Goal: Task Accomplishment & Management: Manage account settings

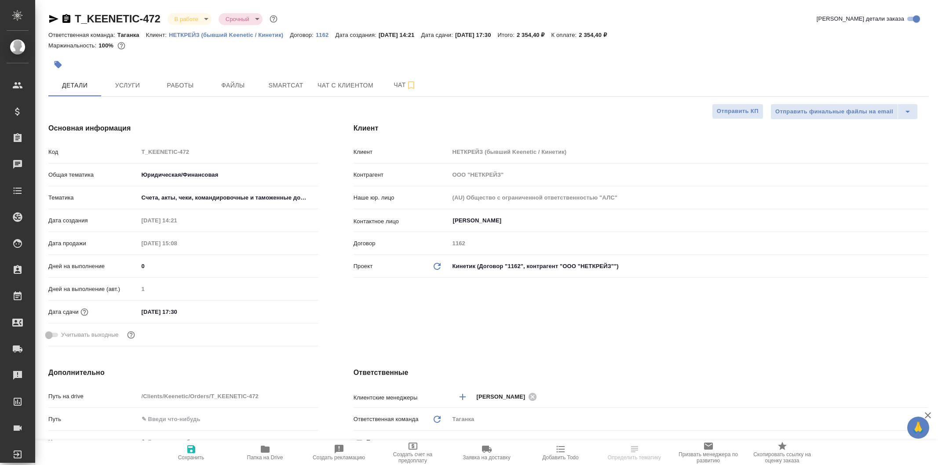
select select "RU"
type input "Газизов Ринат"
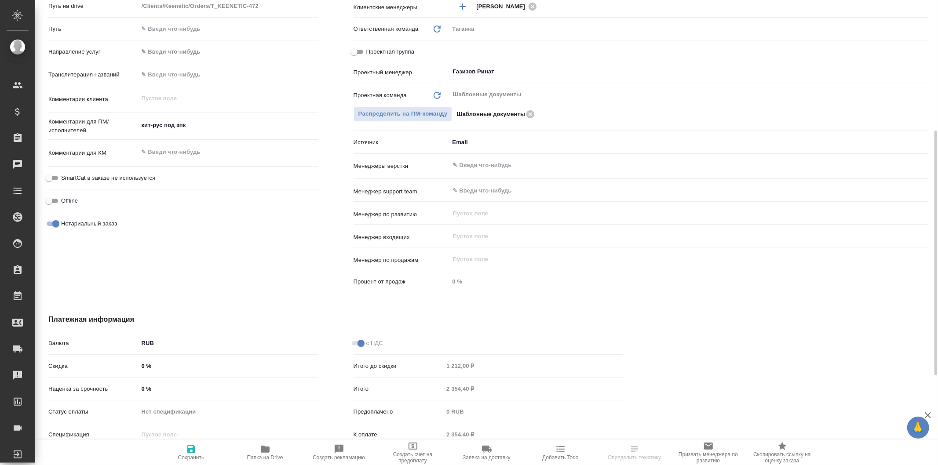
scroll to position [419, 0]
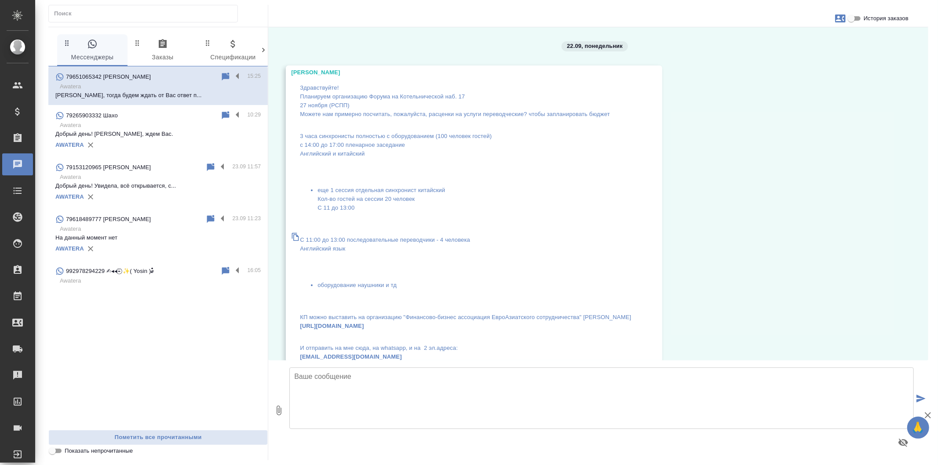
scroll to position [4038, 0]
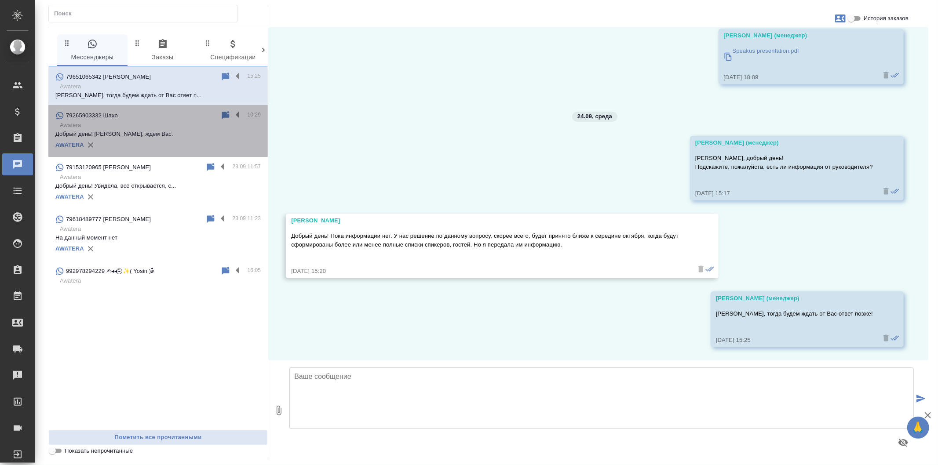
click at [208, 142] on div "AWATERA" at bounding box center [157, 145] width 205 height 13
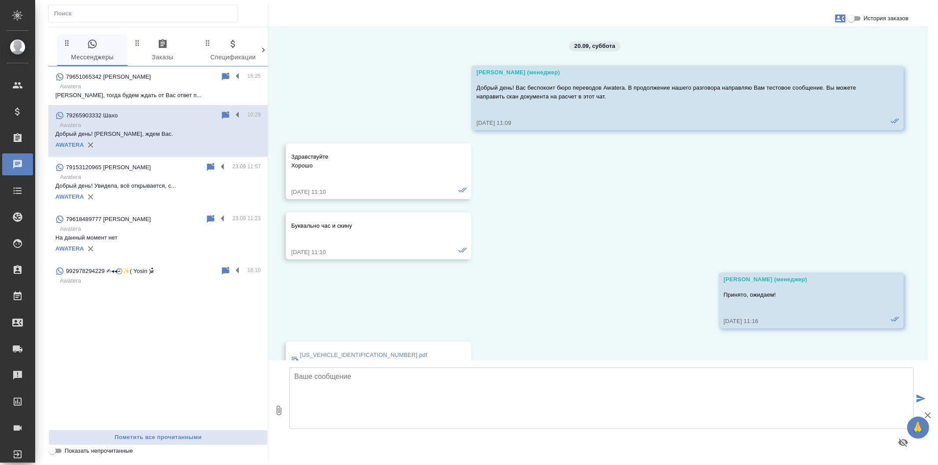
scroll to position [2567, 0]
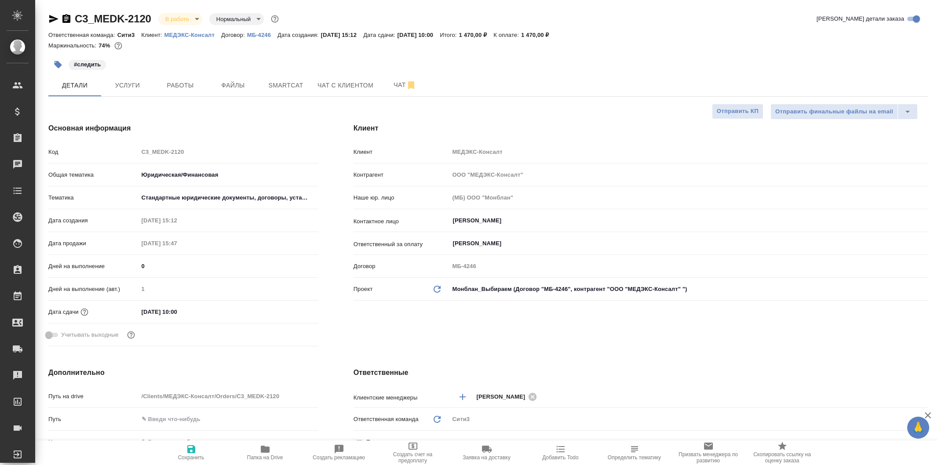
select select "RU"
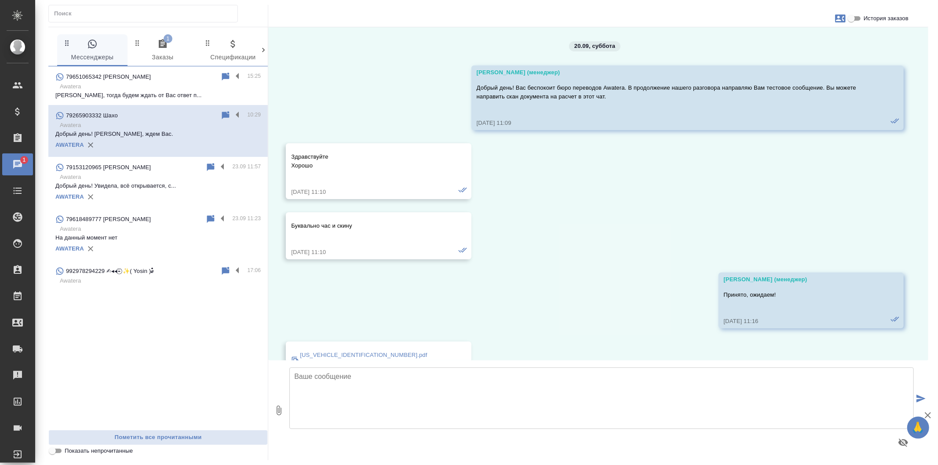
scroll to position [2567, 0]
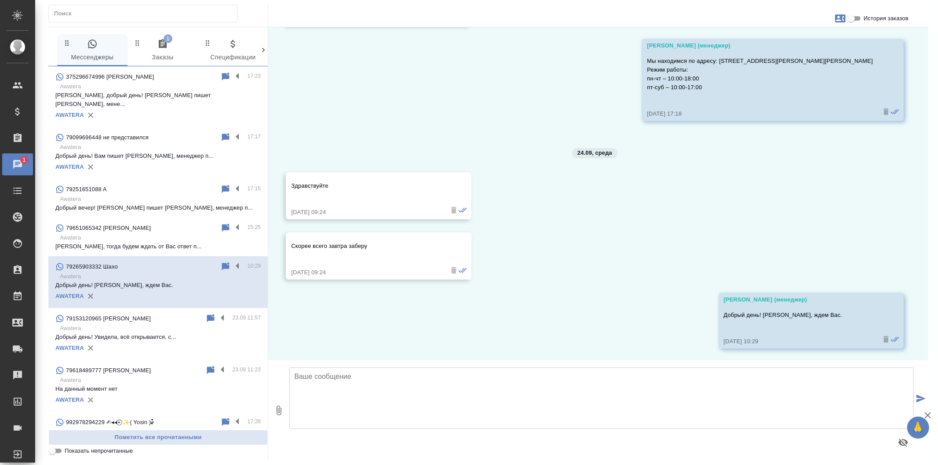
click at [162, 55] on span "1 Заказы" at bounding box center [163, 51] width 60 height 24
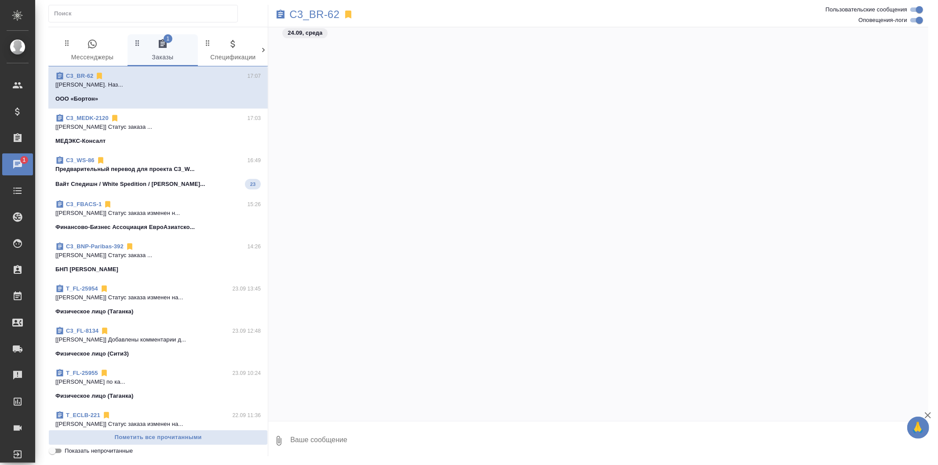
scroll to position [1783, 0]
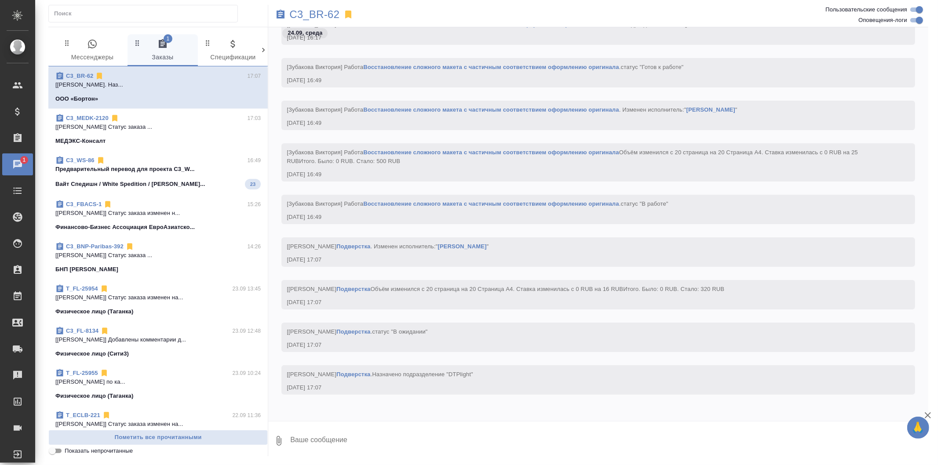
click at [216, 177] on span "C3_WS-86 16:49 Предварительный перевод для проекта C3_W... Вайт Спедишн / White…" at bounding box center [157, 172] width 205 height 33
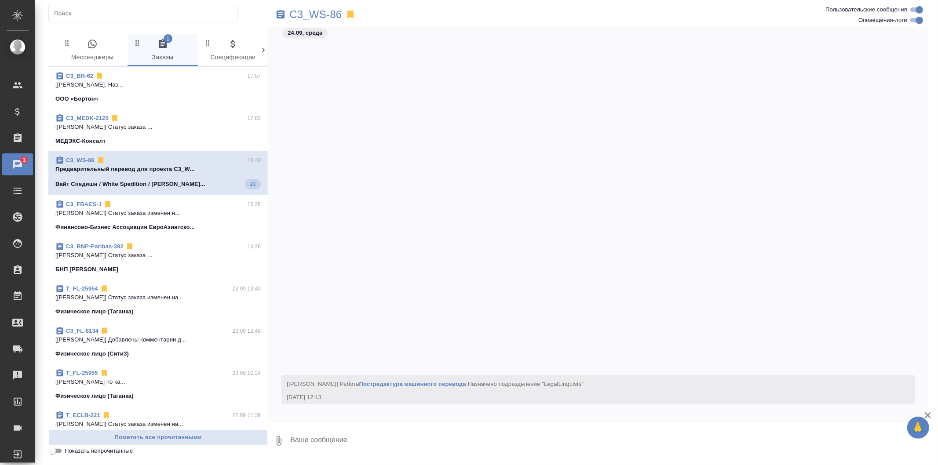
scroll to position [2138, 0]
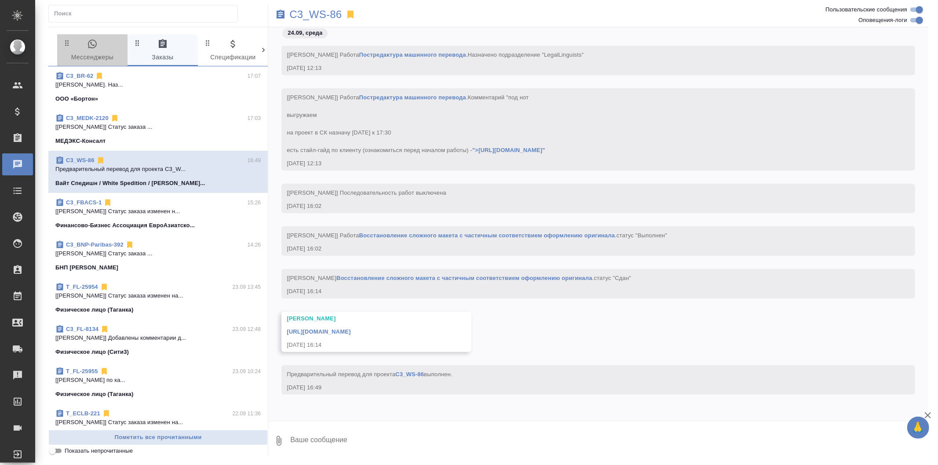
click at [109, 52] on span "0 Мессенджеры" at bounding box center [92, 51] width 60 height 24
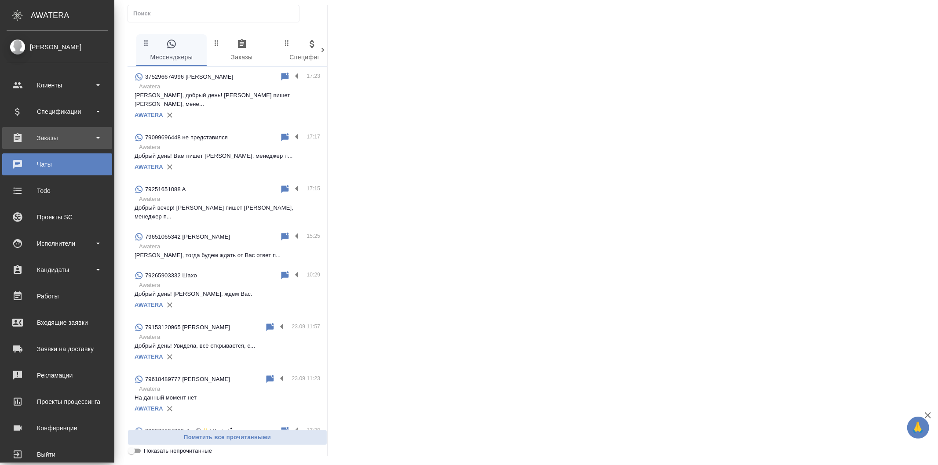
click at [82, 143] on div "Заказы" at bounding box center [57, 137] width 101 height 13
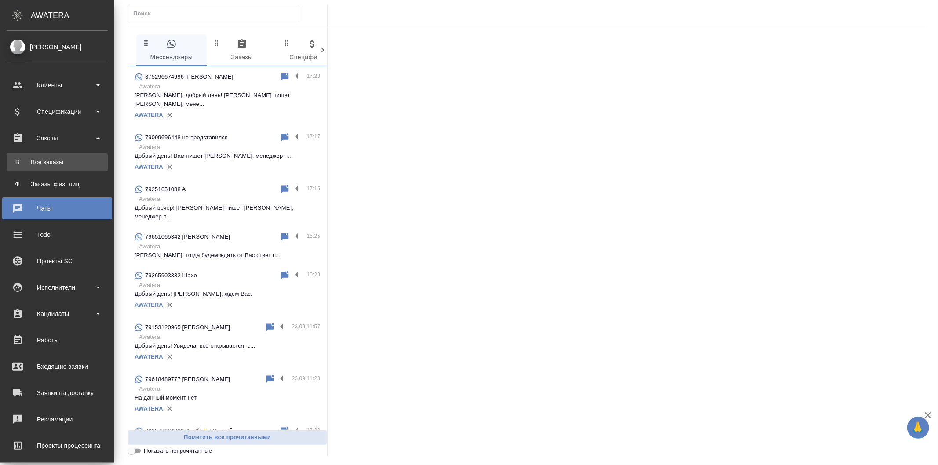
click at [95, 161] on li "В Все заказы" at bounding box center [57, 162] width 114 height 18
click at [79, 167] on link "В Все заказы" at bounding box center [57, 162] width 101 height 18
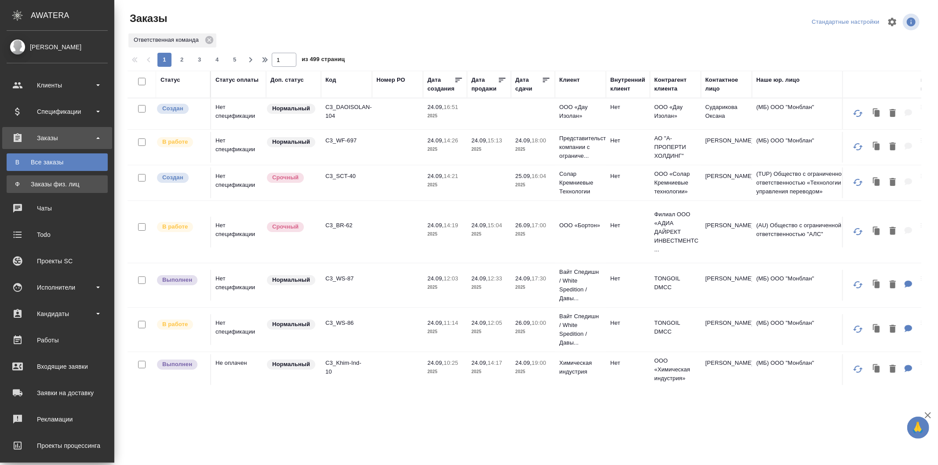
click at [72, 182] on div "Заказы физ. лиц" at bounding box center [57, 184] width 92 height 9
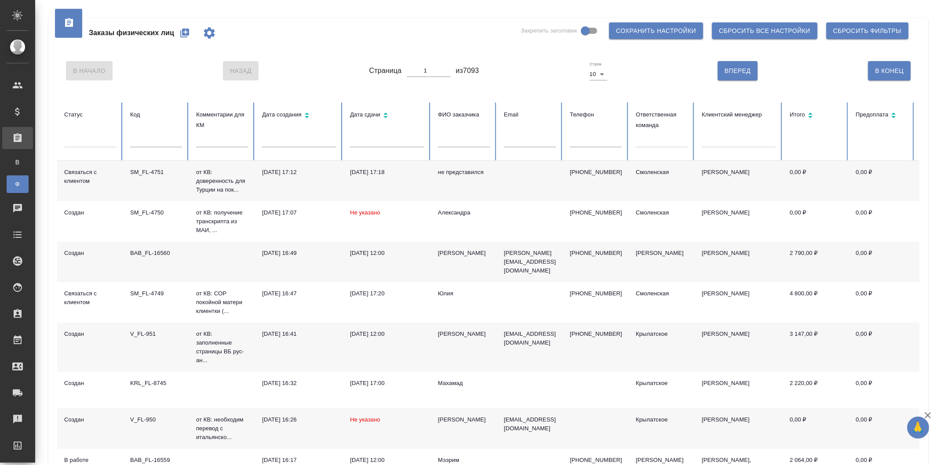
click at [183, 34] on icon "button" at bounding box center [184, 33] width 9 height 9
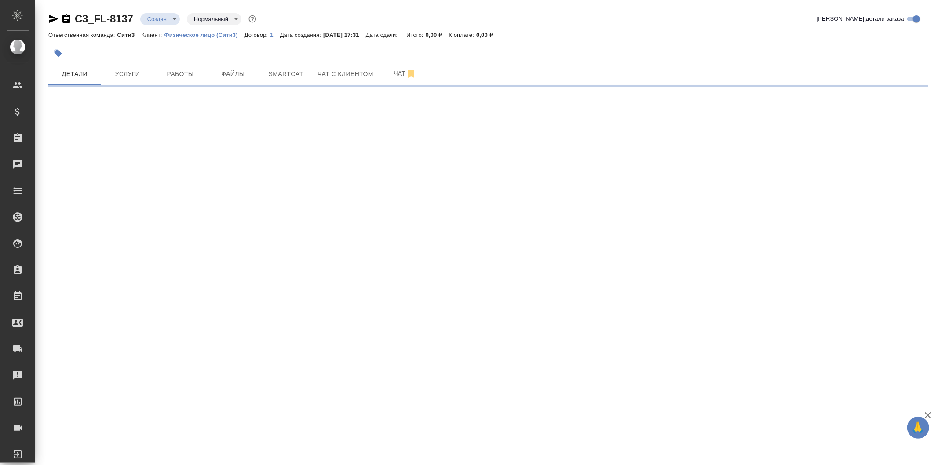
select select "RU"
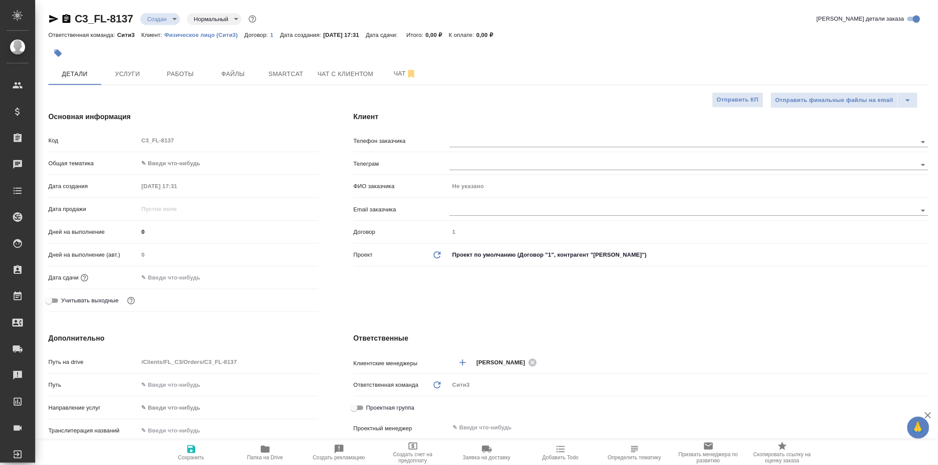
type textarea "x"
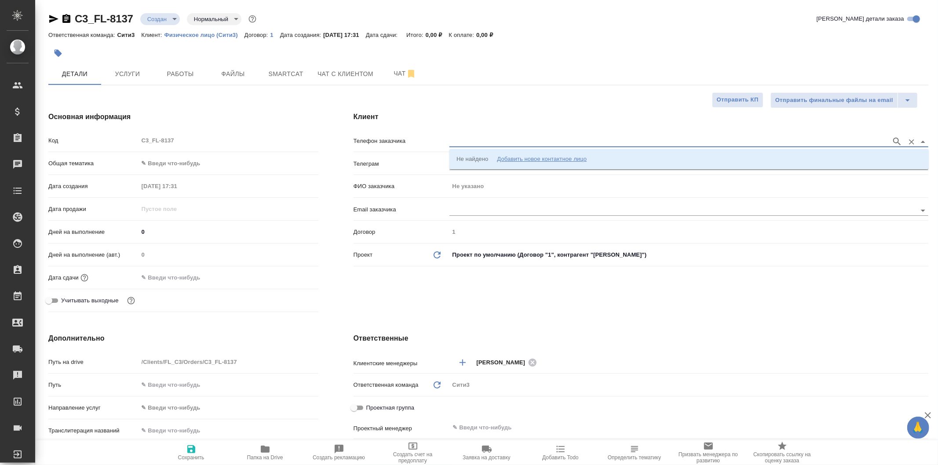
click at [473, 142] on input "text" at bounding box center [667, 141] width 437 height 11
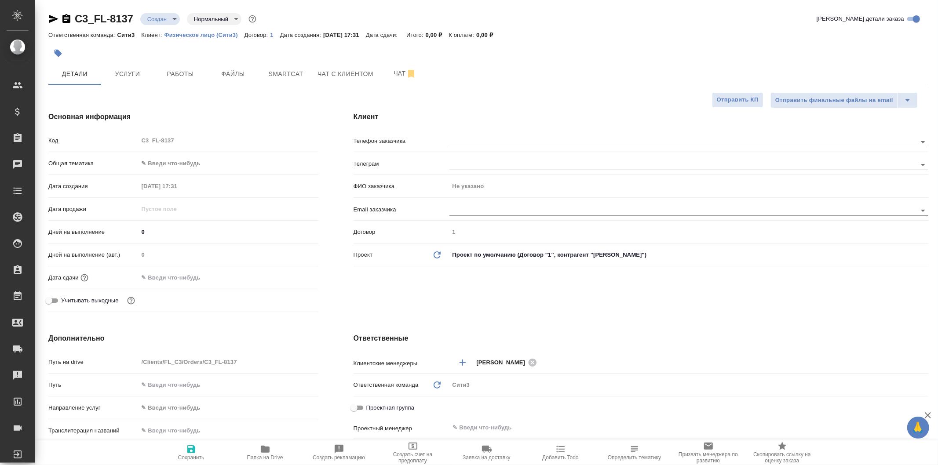
type textarea "x"
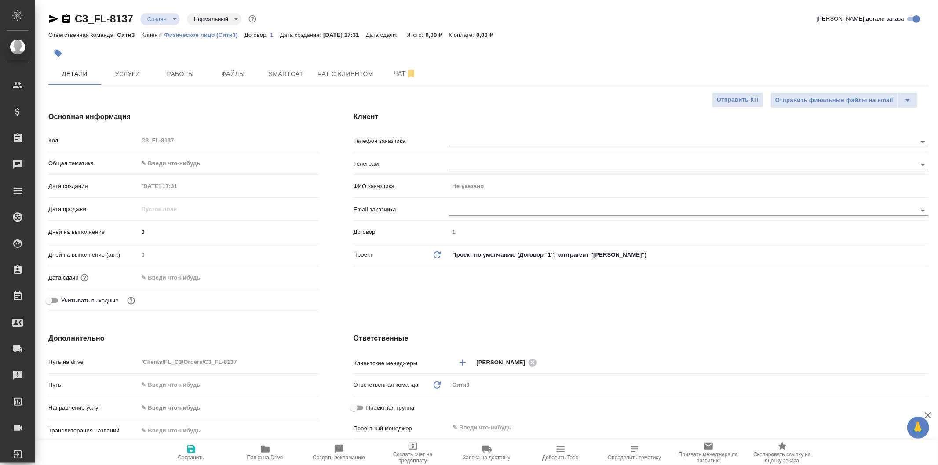
type textarea "x"
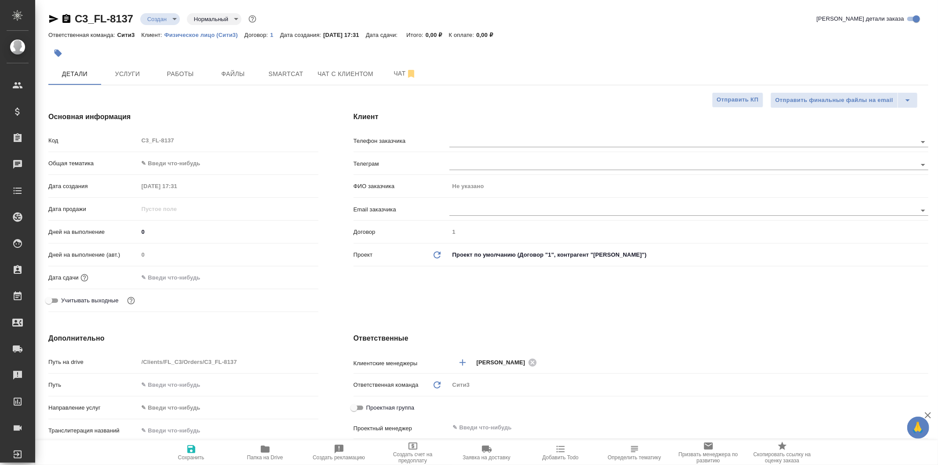
type textarea "x"
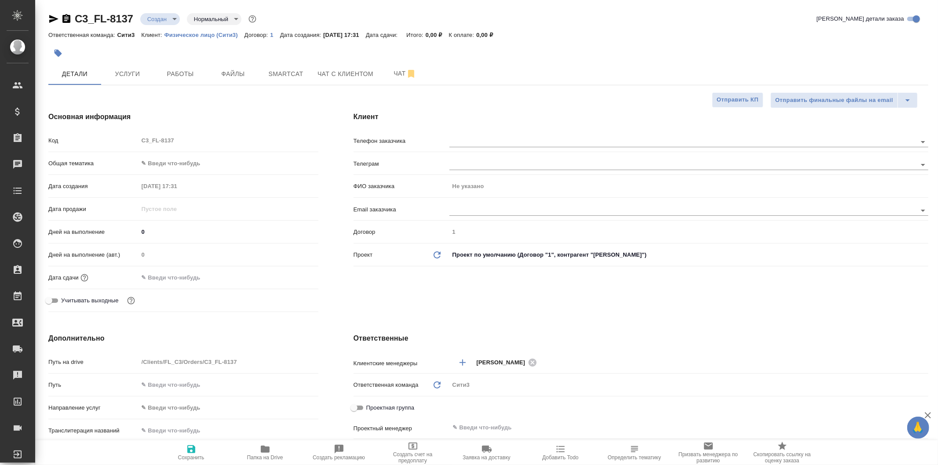
type textarea "x"
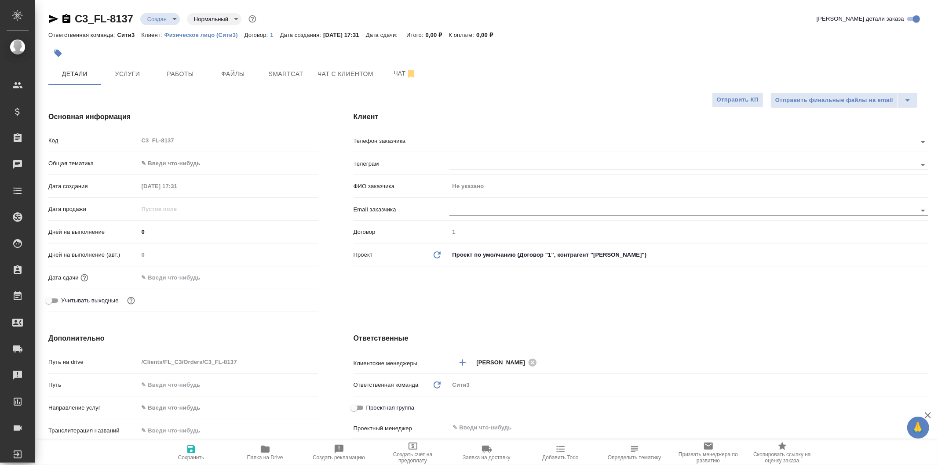
type textarea "x"
click at [893, 139] on icon "button" at bounding box center [897, 141] width 11 height 11
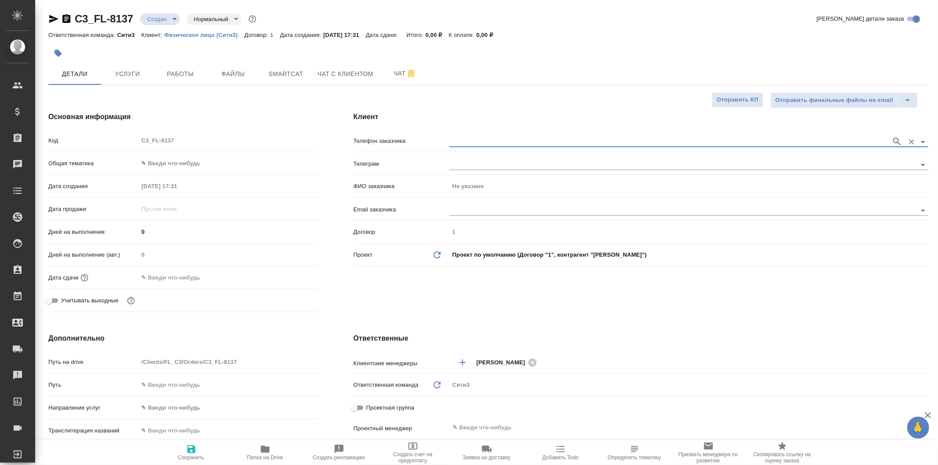
click at [546, 145] on input "text" at bounding box center [667, 141] width 437 height 11
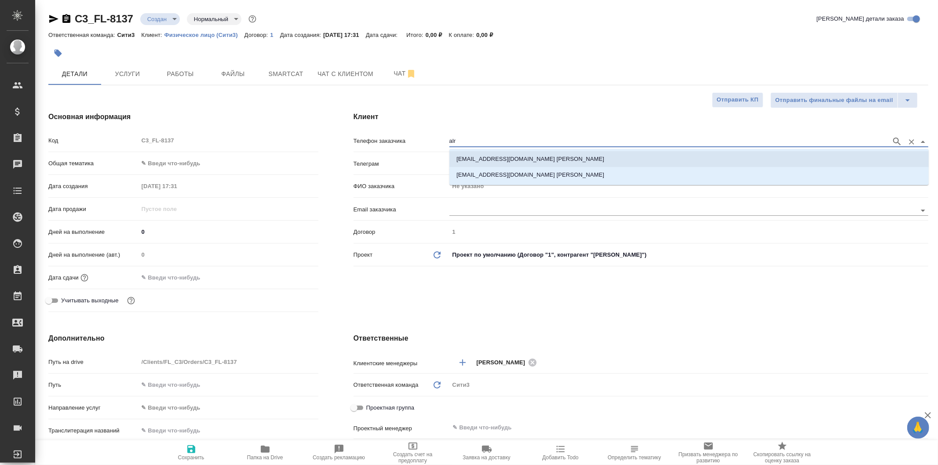
click at [576, 163] on li "alryazan77@mail.ru Кирпичников Алексей" at bounding box center [688, 159] width 479 height 16
type input "alryazan77@mail.ru Кирпичников Алексей"
type input "Кирпичников Алексей"
type textarea "x"
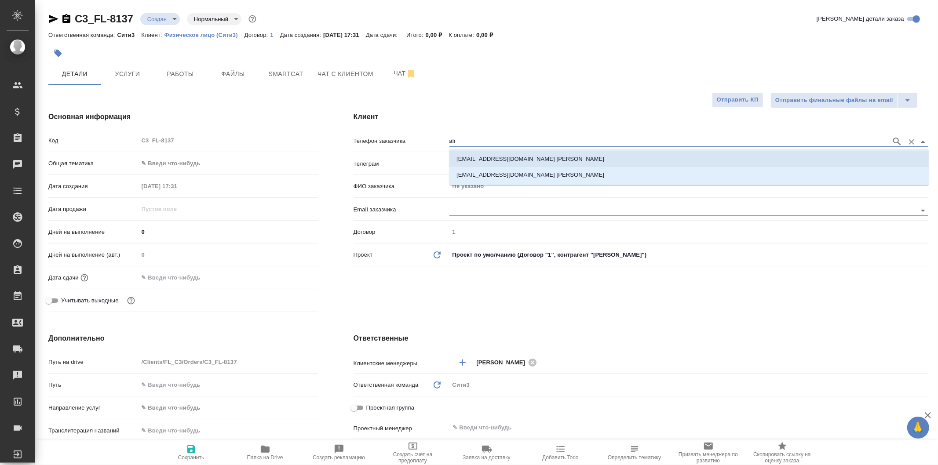
type textarea "x"
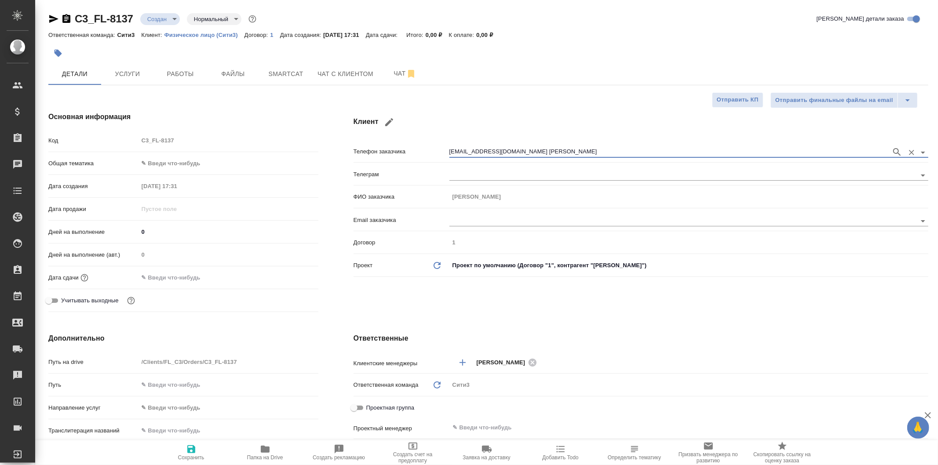
click at [903, 151] on button "button" at bounding box center [896, 152] width 13 height 13
click at [420, 208] on hr at bounding box center [641, 208] width 575 height 0
click at [614, 146] on div at bounding box center [688, 151] width 479 height 16
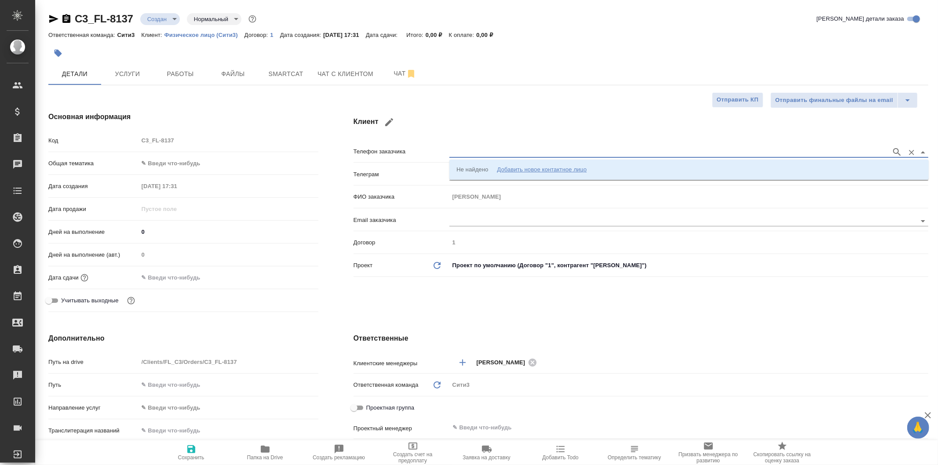
click at [614, 150] on input "text" at bounding box center [667, 152] width 437 height 11
type input "r"
type input "к"
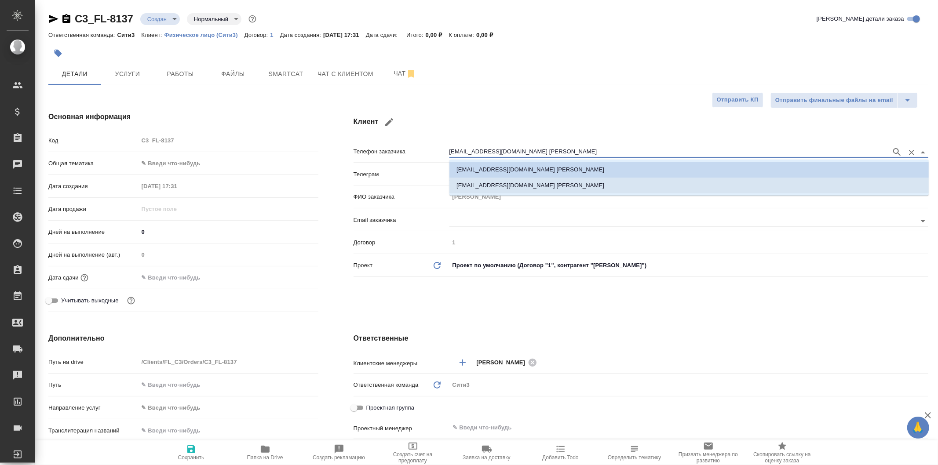
click at [613, 187] on li "alryazan77@mail.ru Алексей Кирпичников" at bounding box center [688, 186] width 479 height 16
type input "alryazan77@mail.ru Алексей Кирпичников"
type input "Алексей Кирпичников"
type textarea "x"
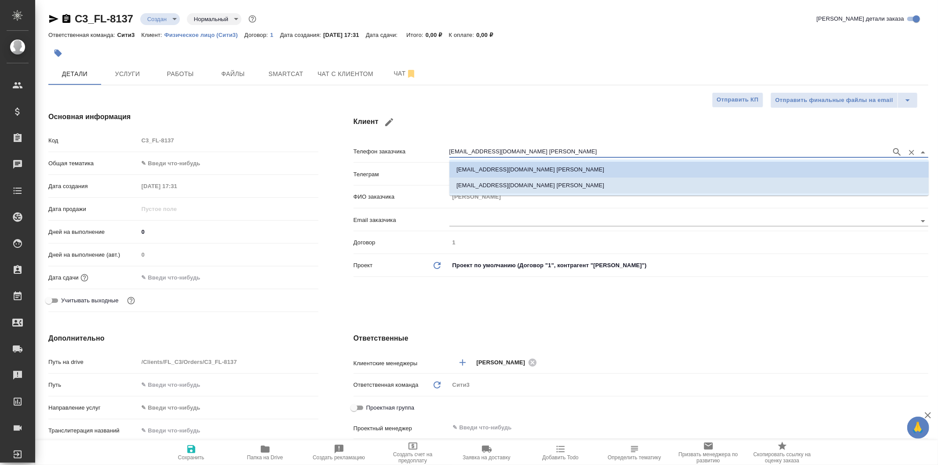
type textarea "x"
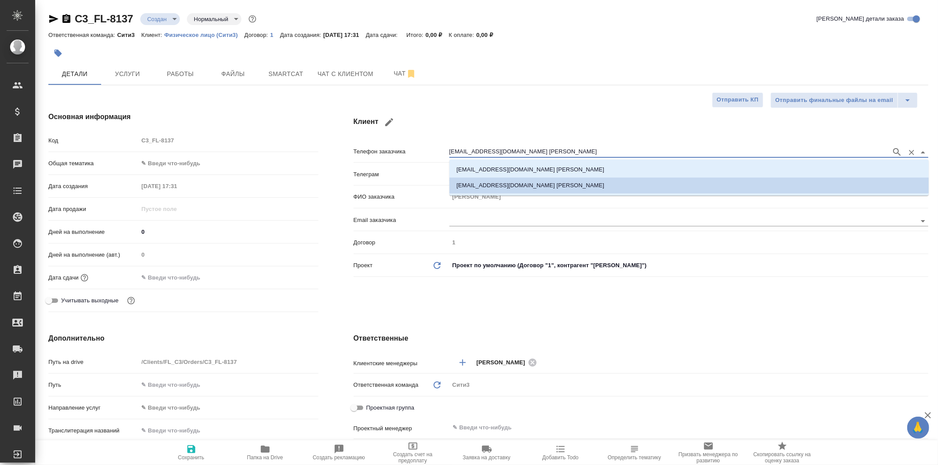
drag, startPoint x: 591, startPoint y: 151, endPoint x: 503, endPoint y: 146, distance: 88.5
click at [503, 146] on div "alryazan77@mail.ru Алексей Кирпичников" at bounding box center [688, 151] width 479 height 16
type input "alryazan77@mail.ru"
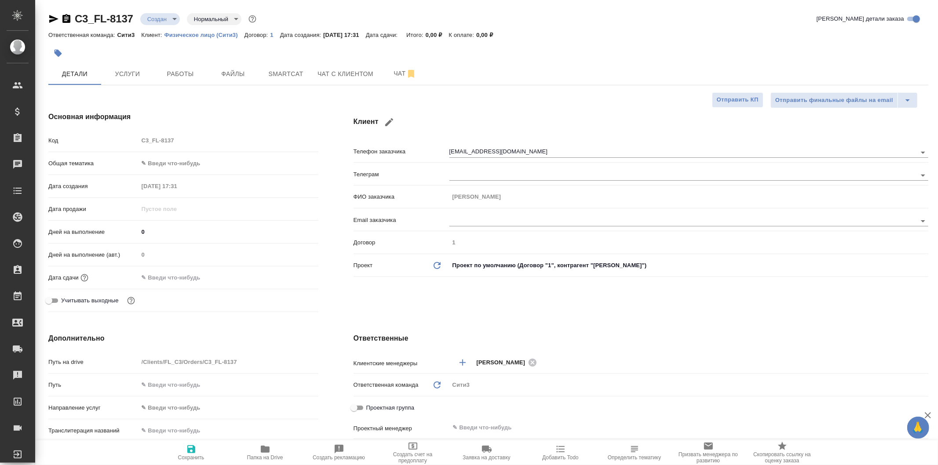
click at [191, 453] on icon "button" at bounding box center [191, 449] width 8 height 8
type textarea "x"
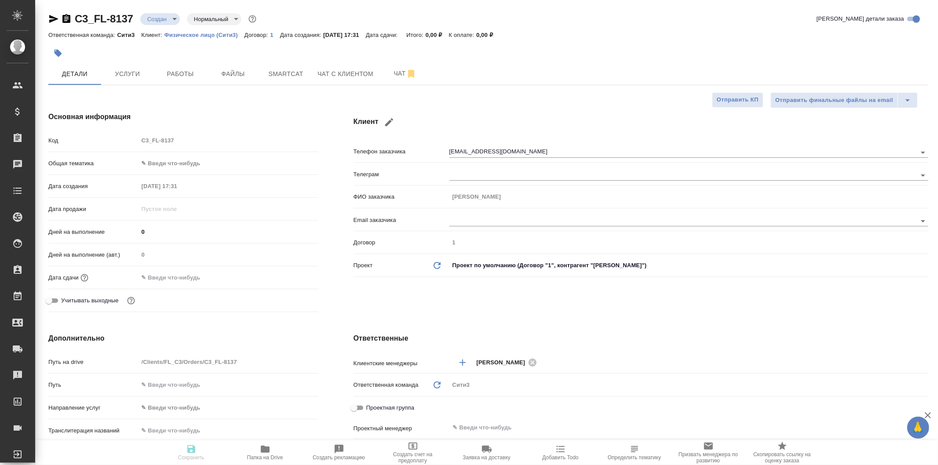
type textarea "x"
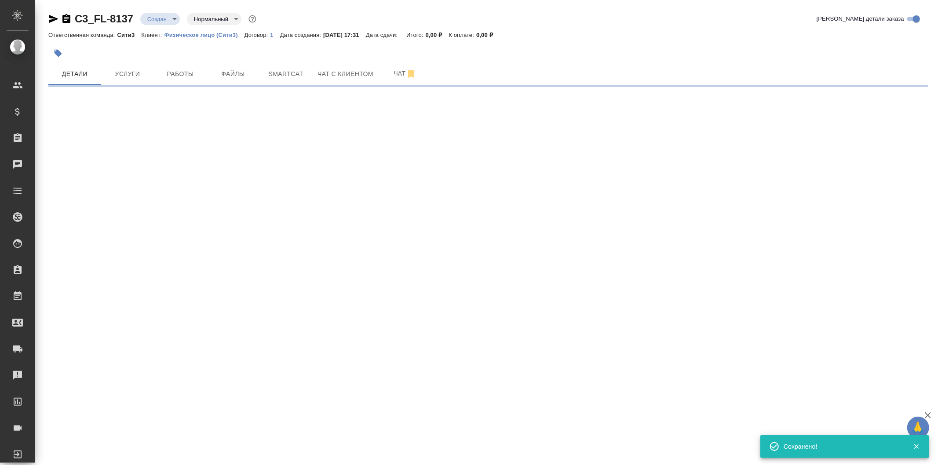
type input "holyTrinity"
select select "RU"
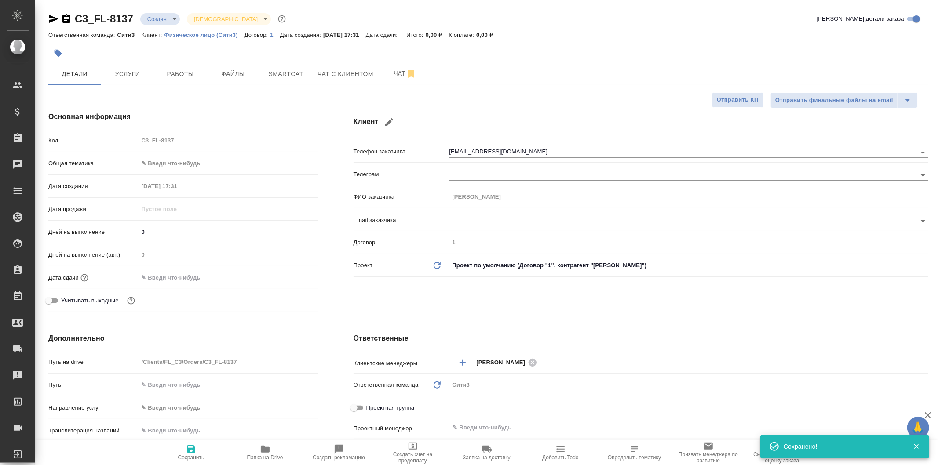
type textarea "x"
click at [209, 166] on body "🙏 .cls-1 fill:#fff; AWATERA Galisheva Mariya Клиенты Спецификации Заказы 0 Чаты…" at bounding box center [469, 232] width 938 height 465
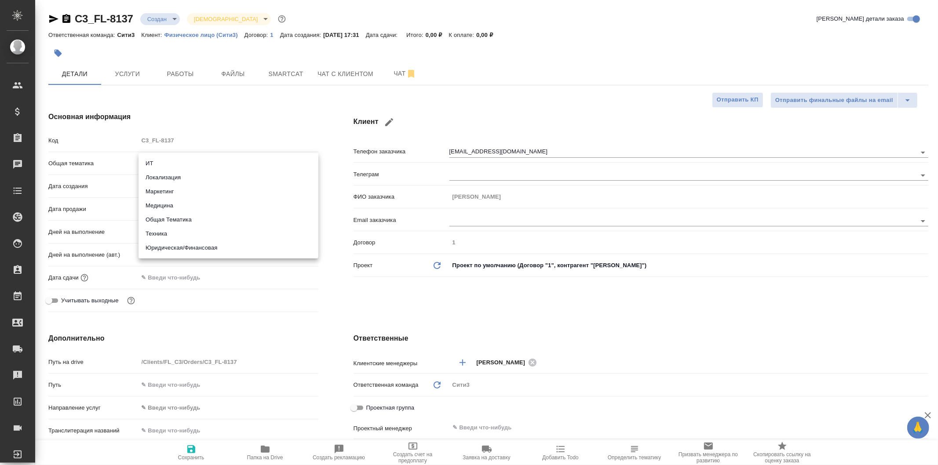
click at [266, 215] on li "Общая Тематика" at bounding box center [229, 220] width 180 height 14
type input "obtem"
type textarea "x"
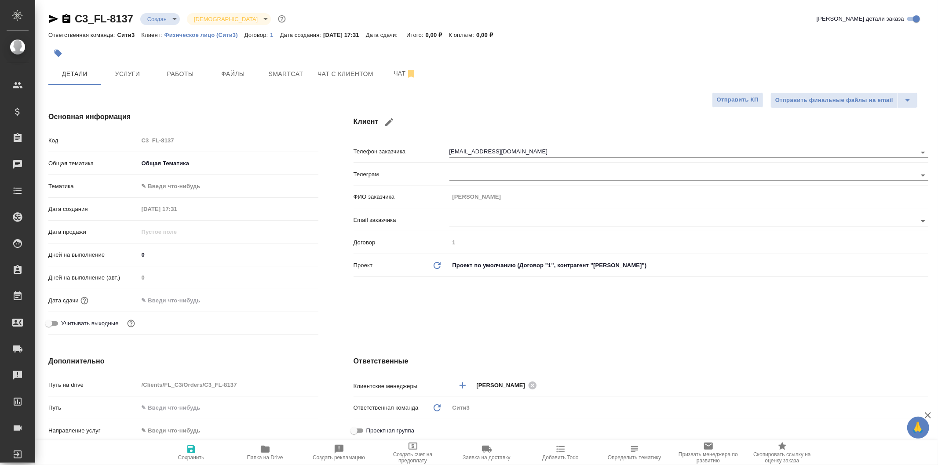
click at [235, 179] on body "🙏 .cls-1 fill:#fff; AWATERA Galisheva Mariya Клиенты Спецификации Заказы 0 Чаты…" at bounding box center [469, 232] width 938 height 465
click at [244, 190] on li "Общая Тематика" at bounding box center [229, 186] width 180 height 14
type textarea "x"
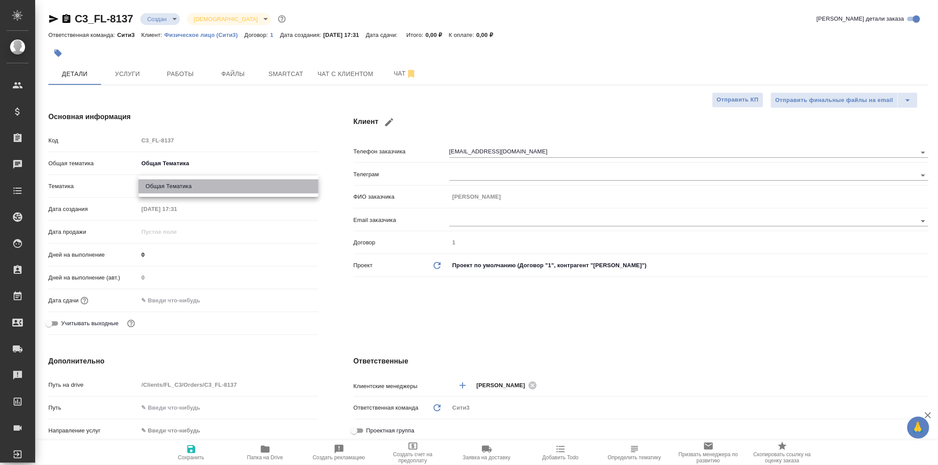
type input "6012b1ca196b0e5c9229a120"
click at [256, 172] on div "Общая тематика Общая Тематика obtem" at bounding box center [183, 167] width 270 height 23
click at [256, 164] on body "🙏 .cls-1 fill:#fff; AWATERA Galisheva Mariya Клиенты Спецификации Заказы 0 Чаты…" at bounding box center [469, 232] width 938 height 465
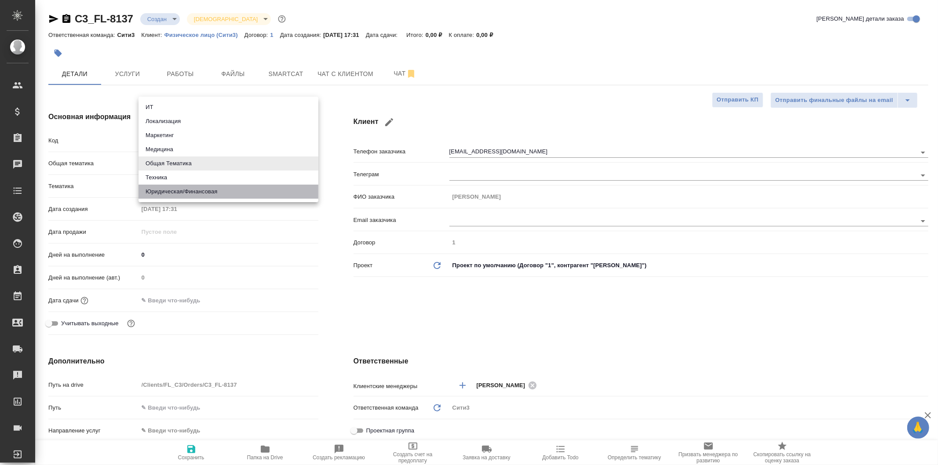
click at [269, 191] on li "Юридическая/Финансовая" at bounding box center [229, 192] width 180 height 14
type input "yr-fn"
type textarea "x"
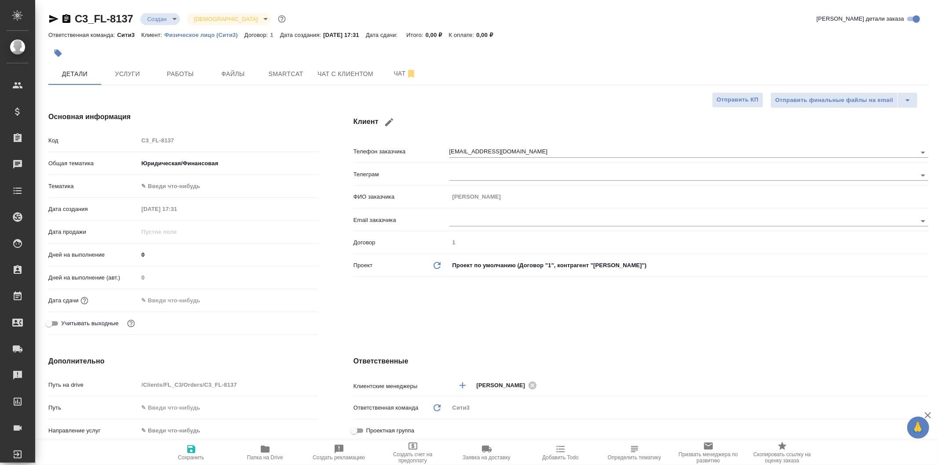
click at [248, 186] on body "🙏 .cls-1 fill:#fff; AWATERA Galisheva Mariya Клиенты Спецификации Заказы 0 Чаты…" at bounding box center [469, 232] width 938 height 465
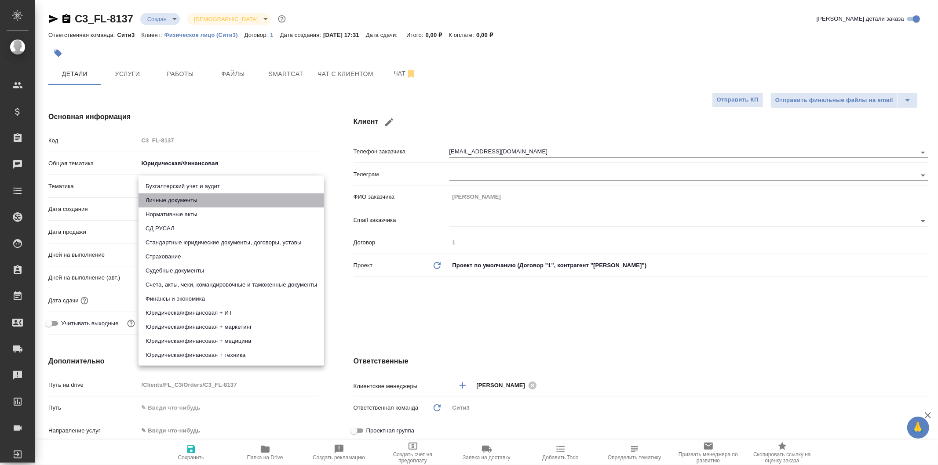
click at [280, 201] on li "Личные документы" at bounding box center [232, 200] width 186 height 14
type textarea "x"
type input "5a8b8b956a9677013d343cfe"
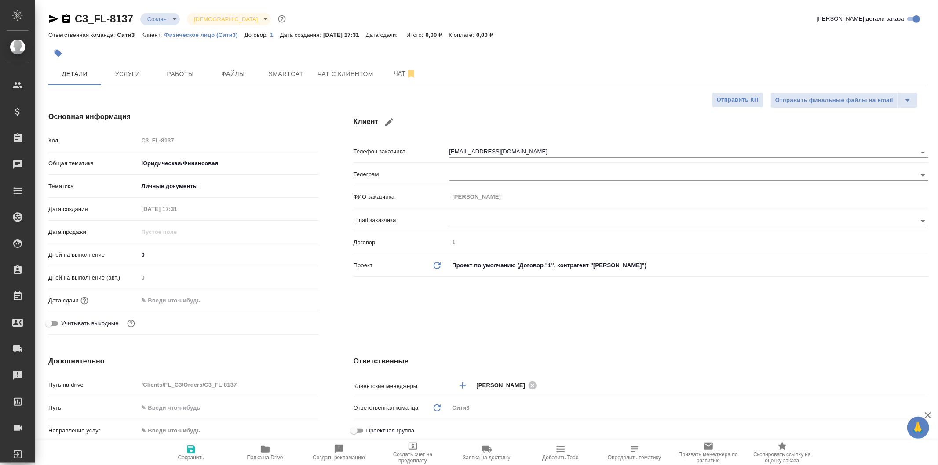
click at [339, 283] on div "Клиент Телефон заказчика alryazan77@mail.ru Телеграм ФИО заказчика Алексей Кирп…" at bounding box center [641, 225] width 610 height 262
click at [208, 308] on div "Дата сдачи" at bounding box center [183, 300] width 270 height 15
click at [207, 301] on input "text" at bounding box center [177, 300] width 77 height 13
click at [292, 297] on icon "button" at bounding box center [293, 299] width 8 height 9
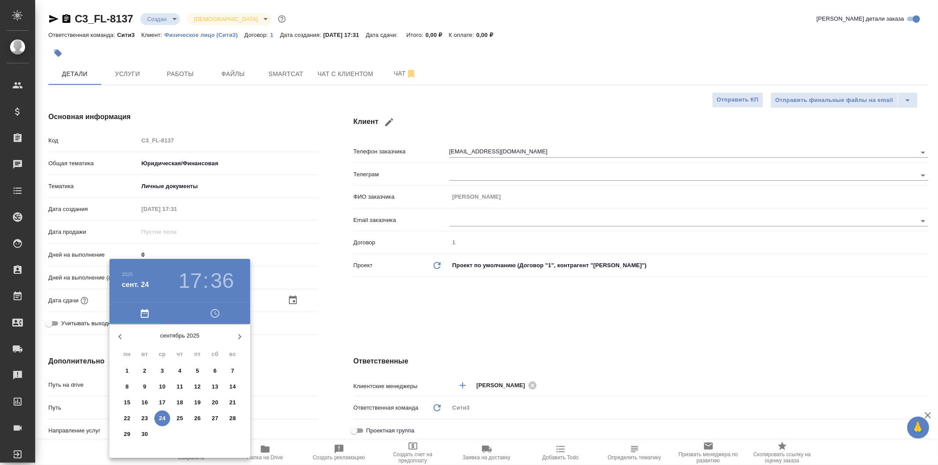
click at [345, 311] on div at bounding box center [469, 232] width 938 height 465
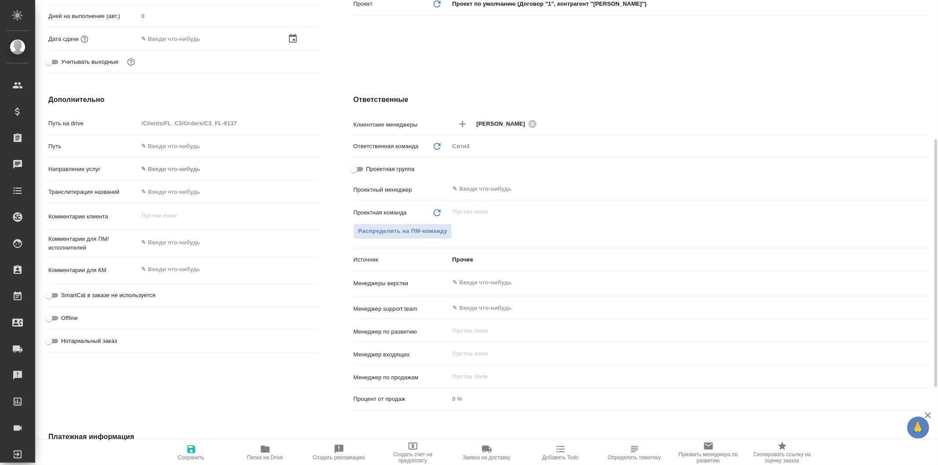
scroll to position [164, 0]
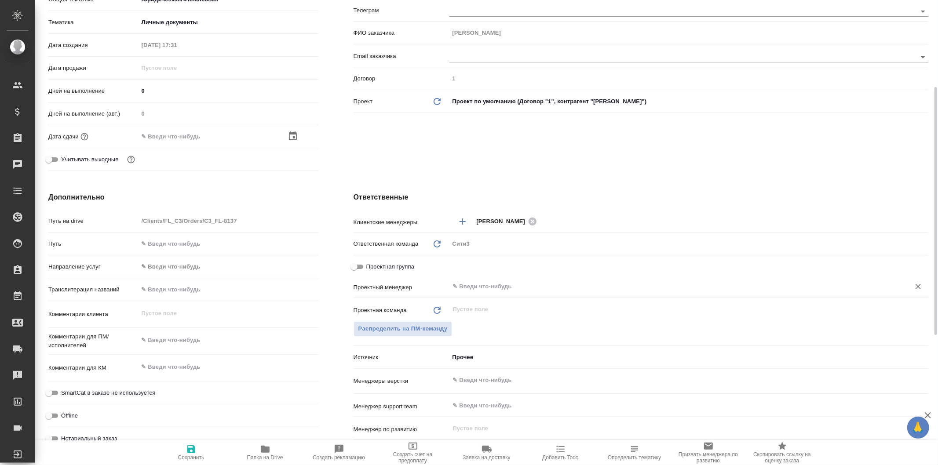
click at [491, 285] on input "text" at bounding box center [674, 286] width 444 height 11
click at [336, 280] on div "Ответственные Клиентские менеджеры Галишева Мария ​ Ответственная команда Обнов…" at bounding box center [641, 352] width 610 height 355
click at [437, 325] on span "Распределить на ПМ-команду" at bounding box center [402, 329] width 89 height 10
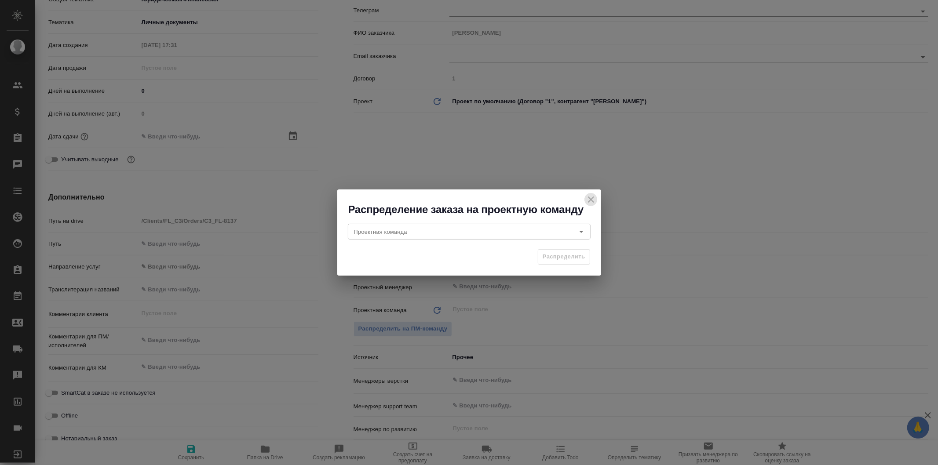
click at [586, 198] on icon "close" at bounding box center [591, 199] width 11 height 11
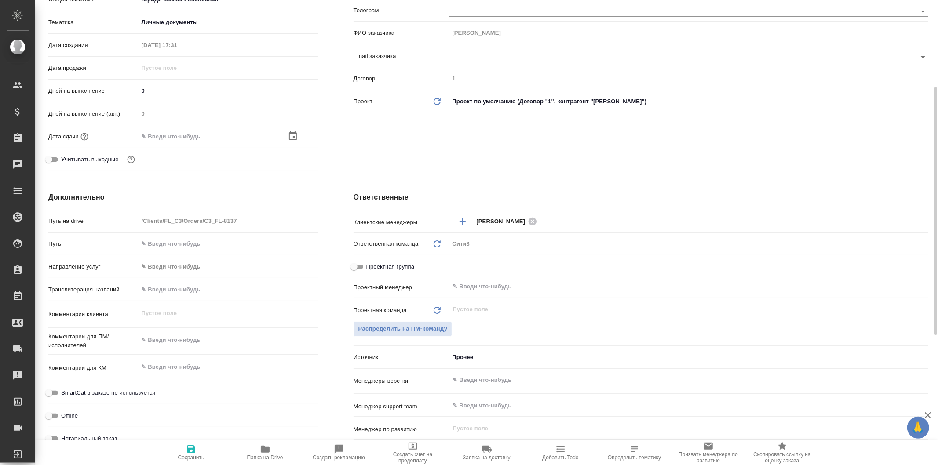
scroll to position [0, 0]
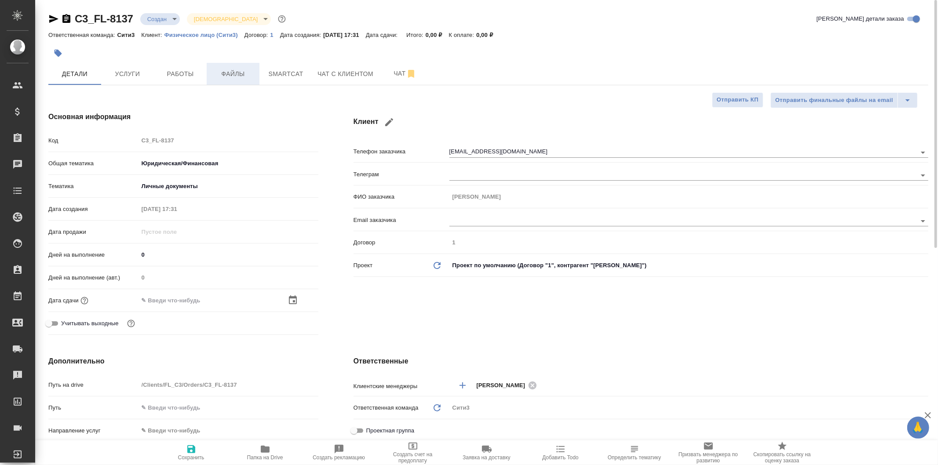
click at [215, 69] on span "Файлы" at bounding box center [233, 74] width 42 height 11
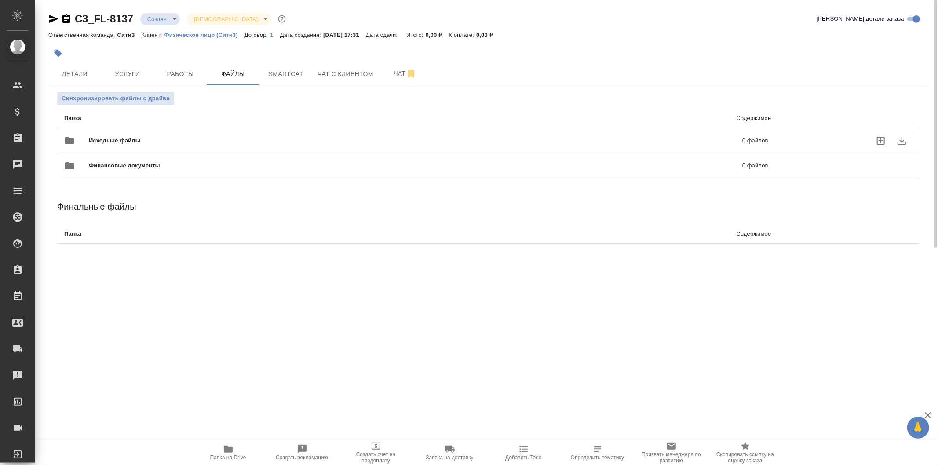
click at [153, 134] on div "Исходные файлы 0 файлов" at bounding box center [416, 140] width 704 height 21
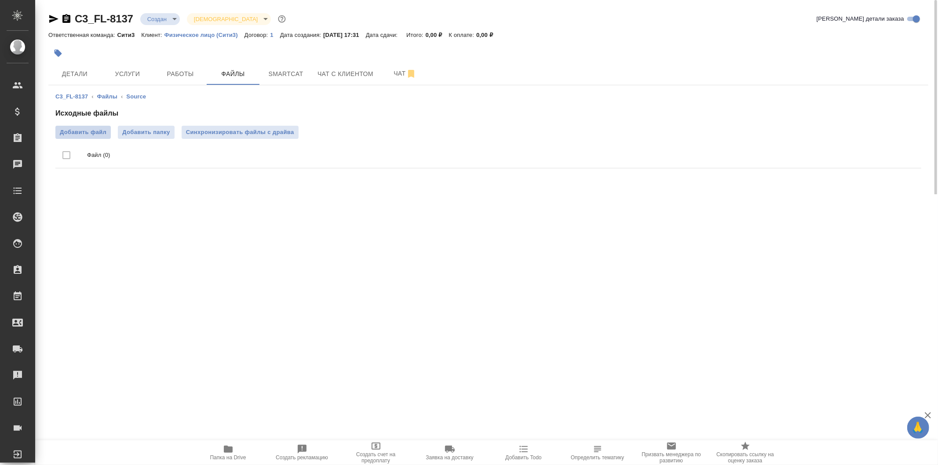
click at [98, 129] on span "Добавить файл" at bounding box center [83, 132] width 47 height 9
click at [0, 0] on input "Добавить файл" at bounding box center [0, 0] width 0 height 0
click at [131, 72] on span "Услуги" at bounding box center [127, 74] width 42 height 11
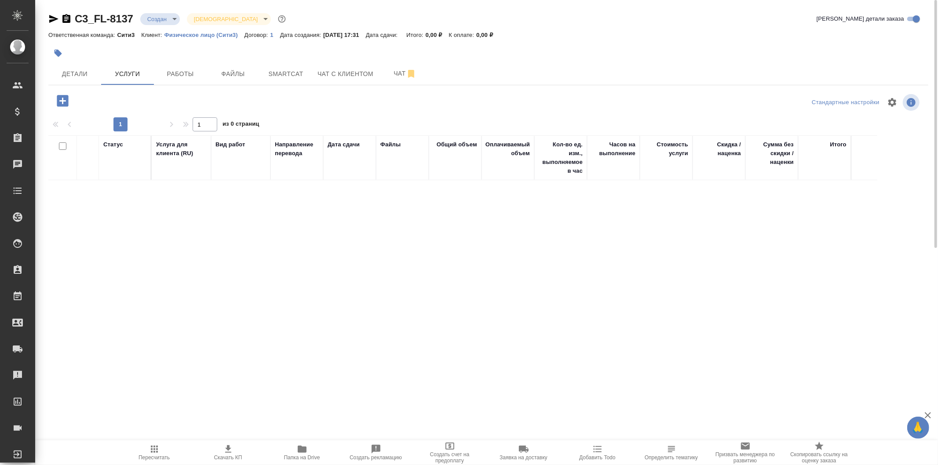
click at [59, 99] on icon "button" at bounding box center [62, 100] width 11 height 11
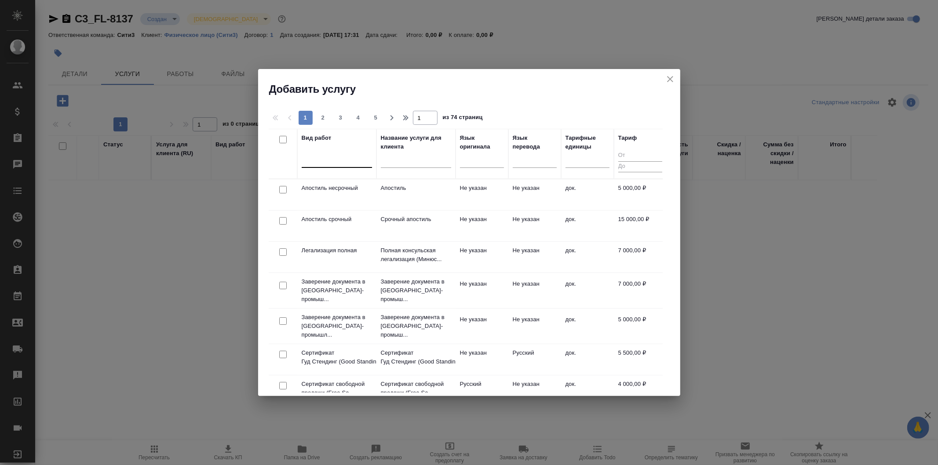
click at [357, 162] on div at bounding box center [337, 159] width 70 height 13
type input "g"
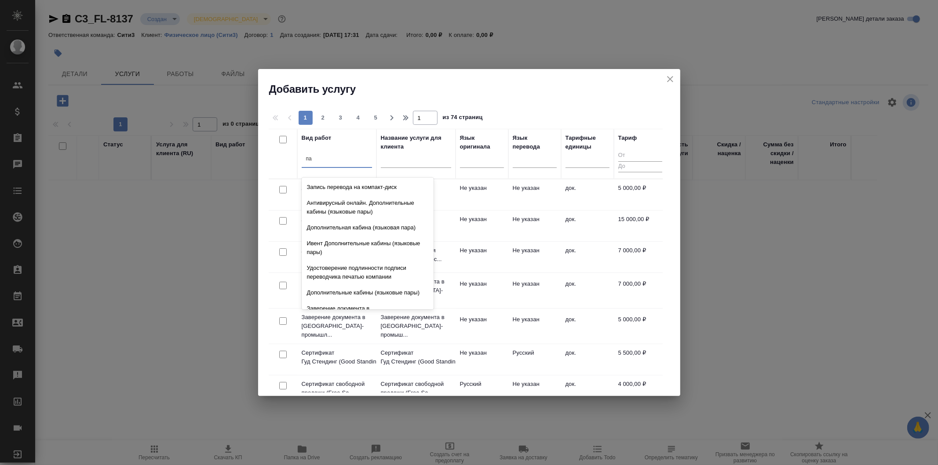
type input "п"
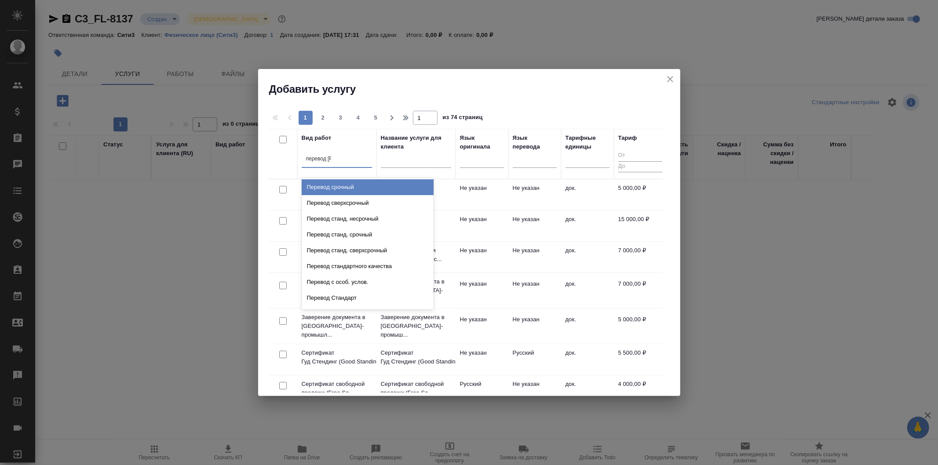
type input "перевод ст"
click at [374, 182] on div "Перевод станд. несрочный" at bounding box center [368, 187] width 132 height 16
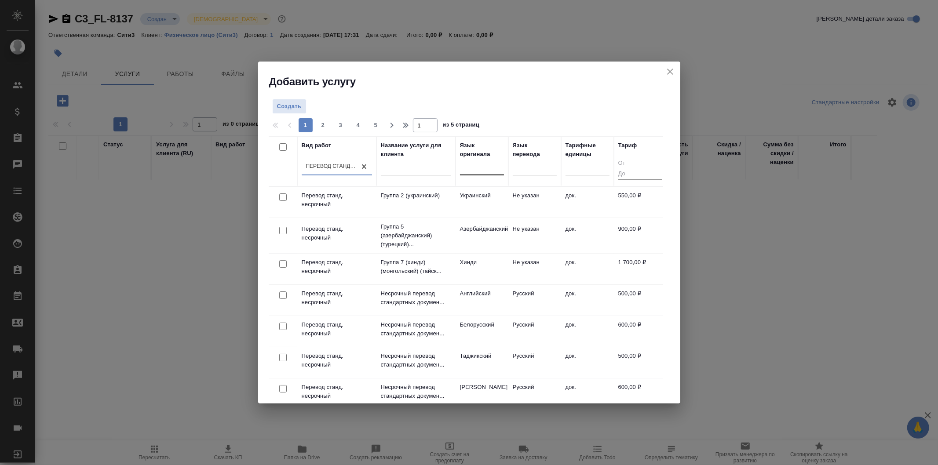
click at [489, 172] on div at bounding box center [482, 166] width 44 height 13
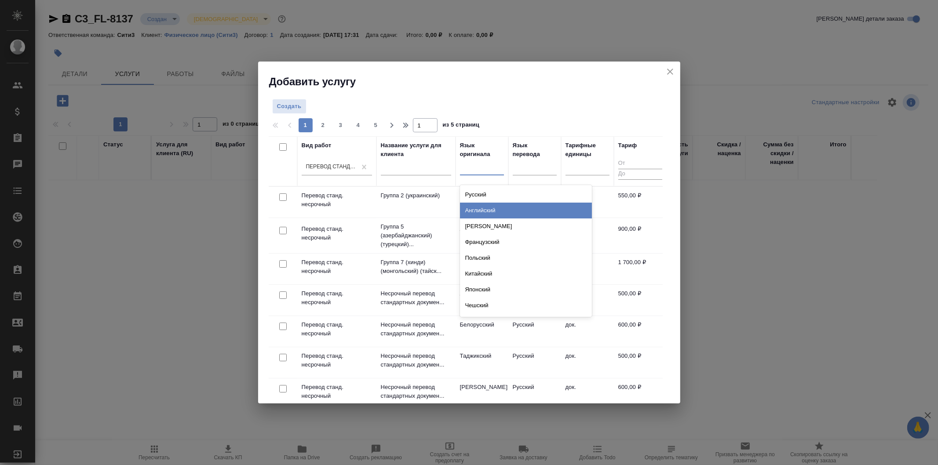
click at [514, 208] on div "Английский" at bounding box center [526, 211] width 132 height 16
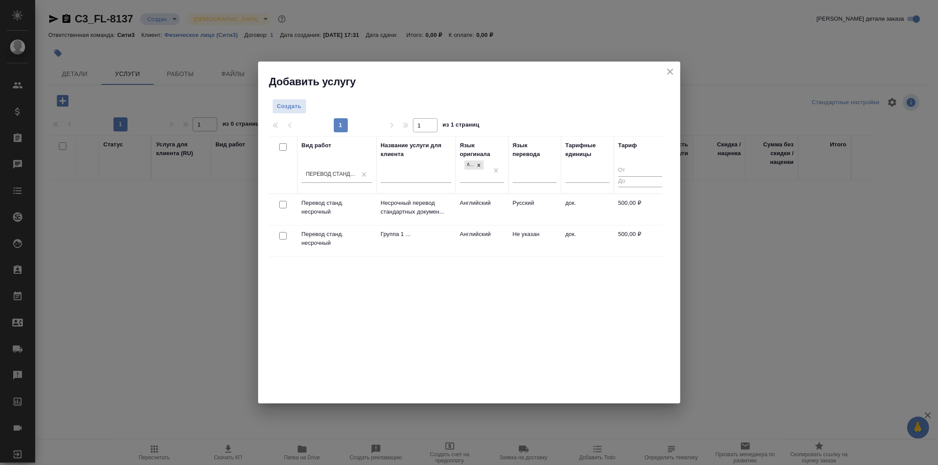
click at [543, 214] on td "Русский" at bounding box center [534, 209] width 53 height 31
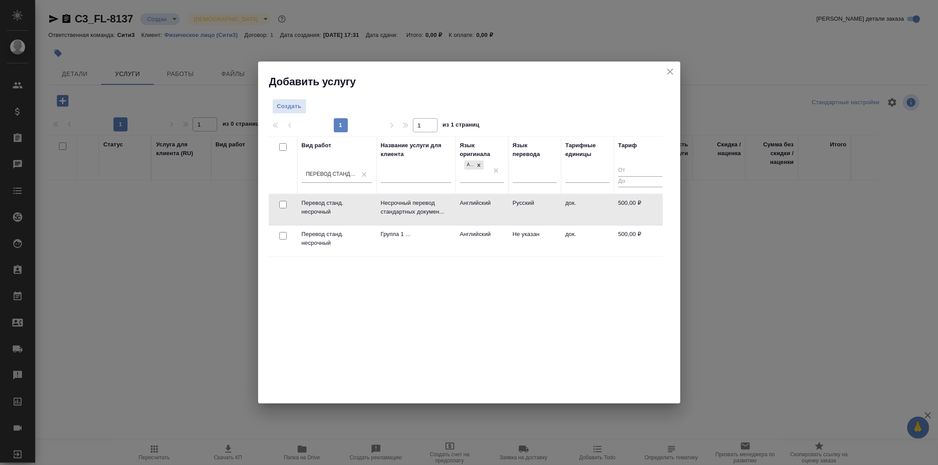
click at [543, 214] on td "Русский" at bounding box center [534, 209] width 53 height 31
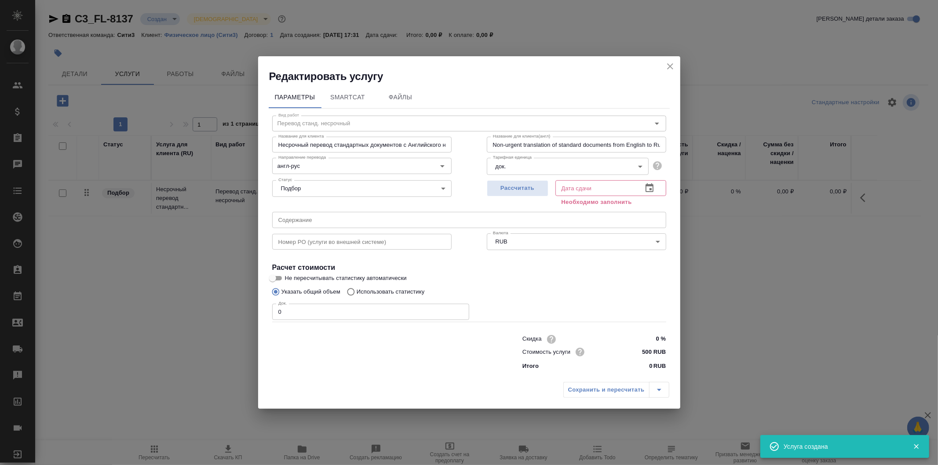
click at [378, 310] on input "0" at bounding box center [370, 312] width 197 height 16
type input "1"
click at [525, 189] on span "Рассчитать" at bounding box center [518, 188] width 52 height 10
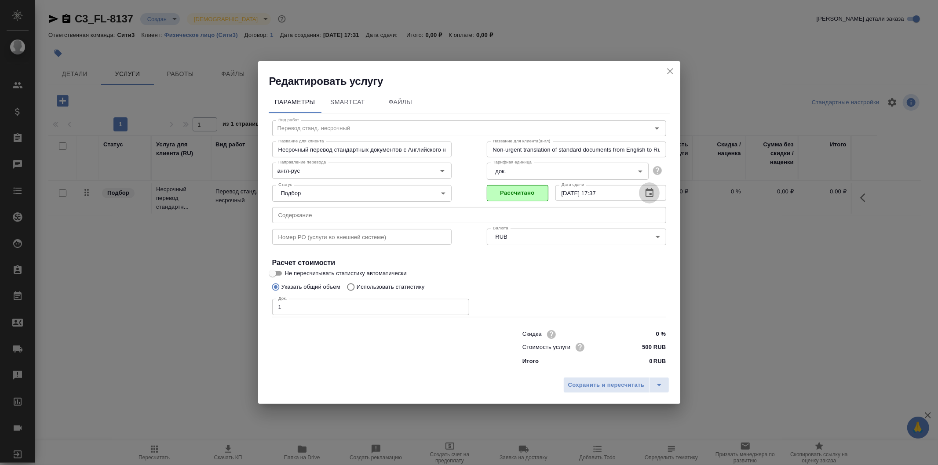
click at [644, 191] on icon "button" at bounding box center [649, 193] width 11 height 11
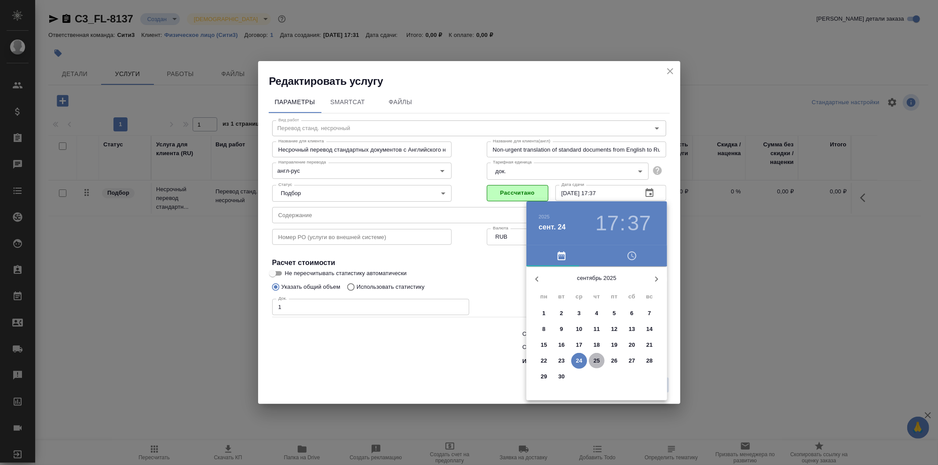
click at [597, 359] on p "25" at bounding box center [597, 361] width 7 height 9
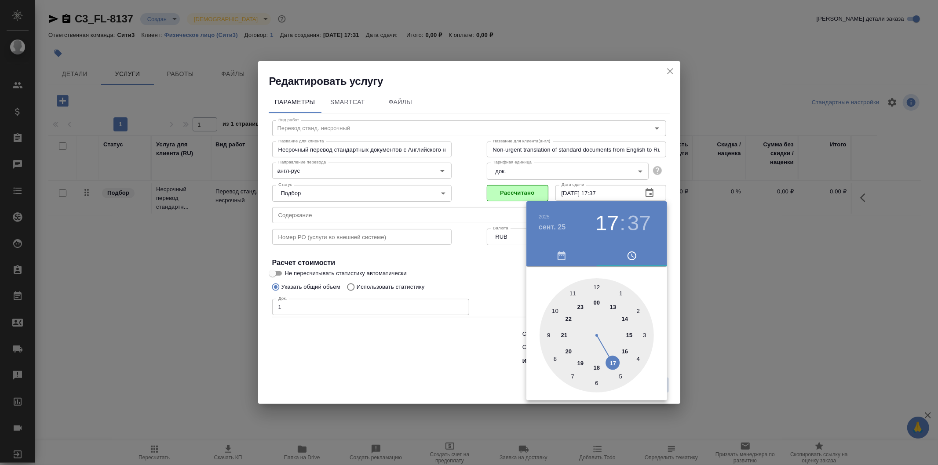
click at [631, 335] on div at bounding box center [597, 335] width 114 height 114
click at [592, 285] on div at bounding box center [597, 335] width 114 height 114
click at [597, 290] on div at bounding box center [597, 335] width 114 height 114
type input "25.09.2025 15:00"
click at [482, 270] on div at bounding box center [469, 232] width 938 height 465
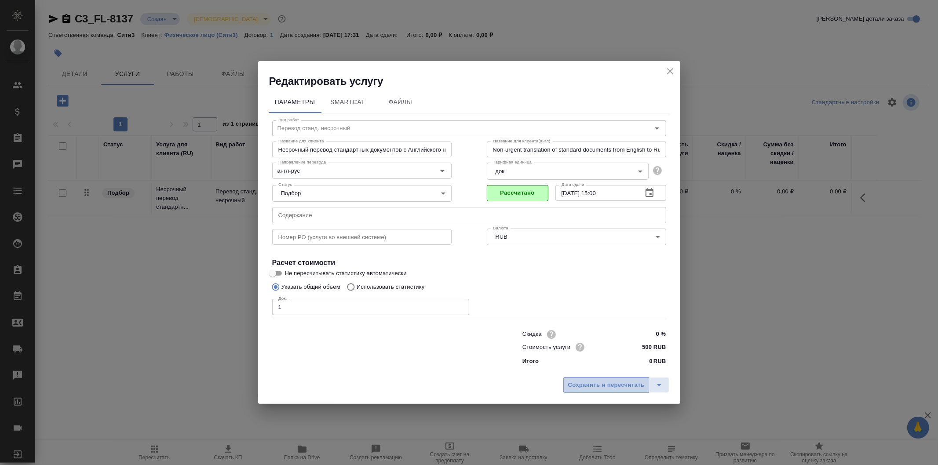
click at [604, 382] on span "Сохранить и пересчитать" at bounding box center [606, 385] width 77 height 10
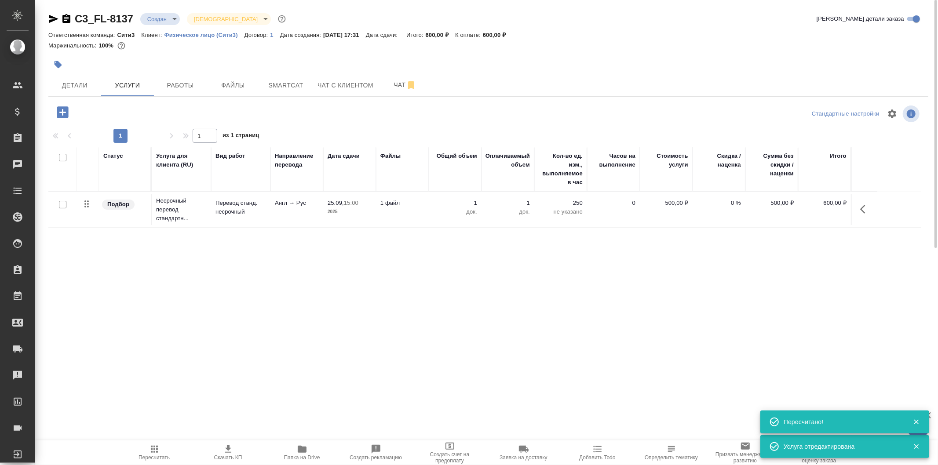
click at [64, 111] on icon "button" at bounding box center [62, 111] width 11 height 11
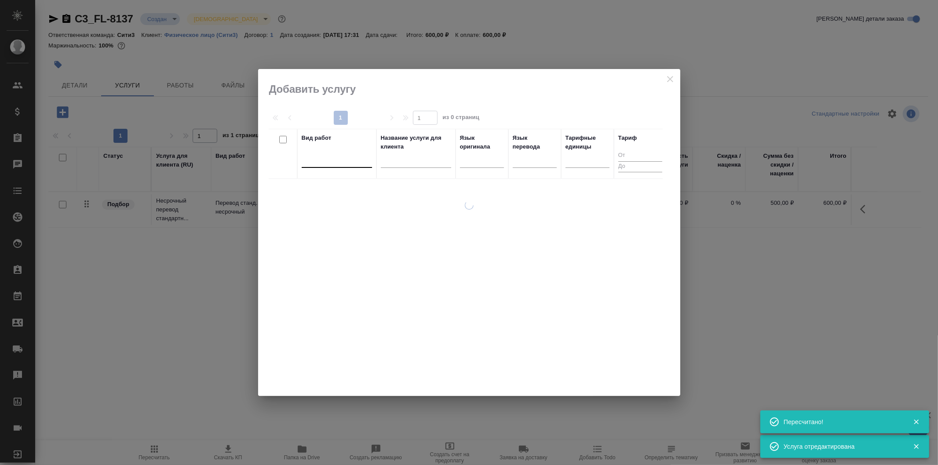
click at [339, 165] on div at bounding box center [337, 159] width 70 height 13
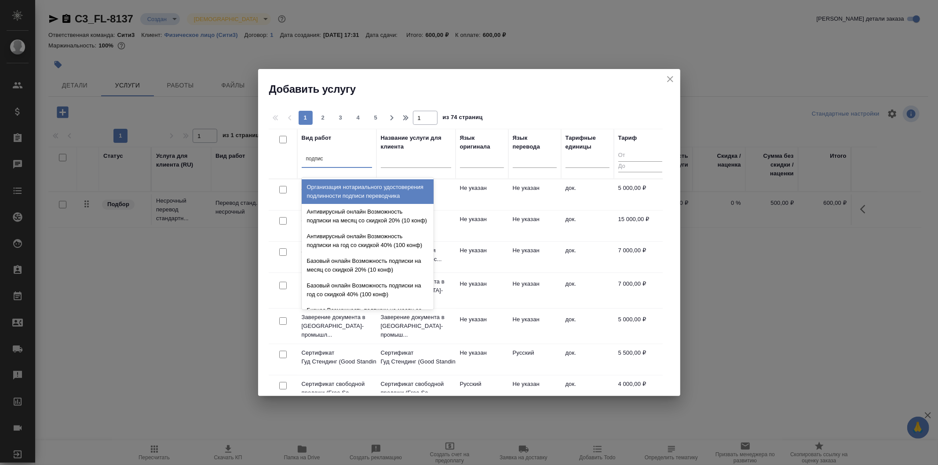
type input "подписи"
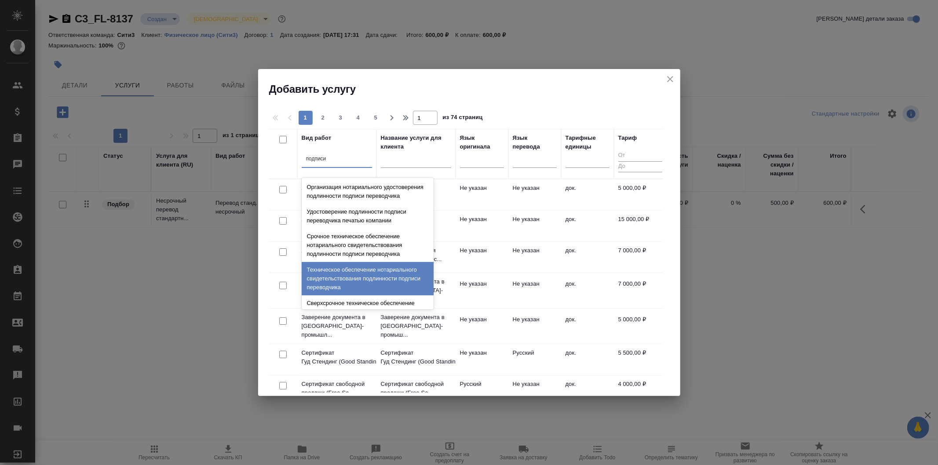
click at [386, 295] on div "Техническое обеспечение нотариального свидетельствования подлинности подписи пе…" at bounding box center [368, 278] width 132 height 33
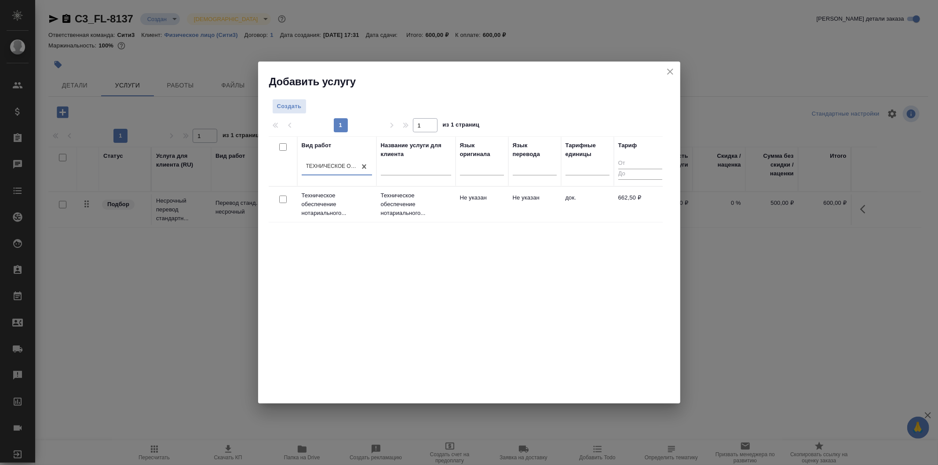
click at [504, 210] on td "Не указан" at bounding box center [482, 204] width 53 height 31
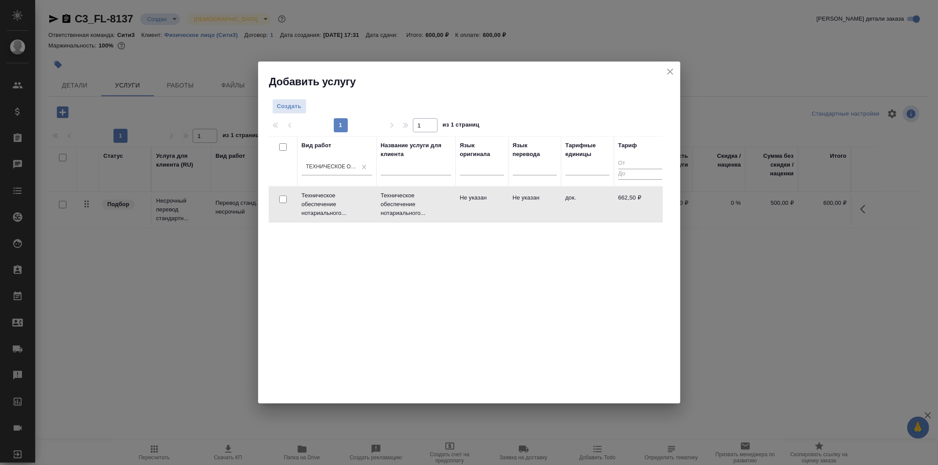
click at [504, 210] on td "Не указан" at bounding box center [482, 204] width 53 height 31
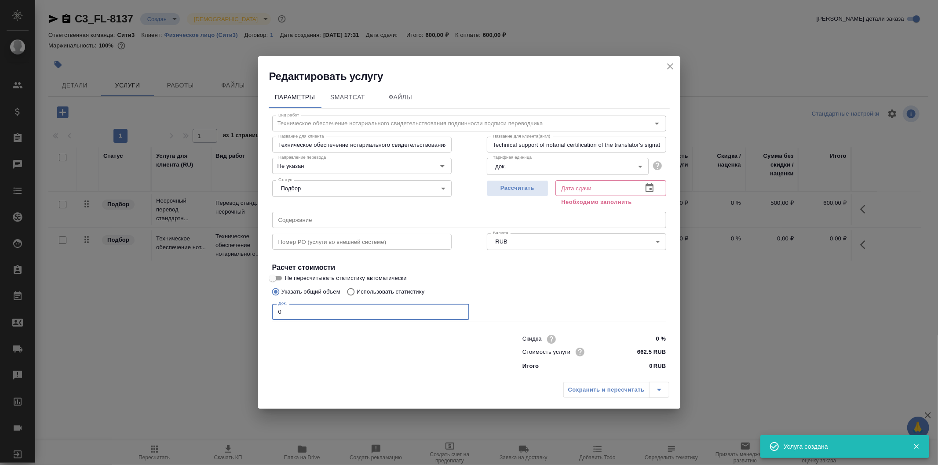
click at [364, 317] on input "0" at bounding box center [370, 312] width 197 height 16
type input "1"
click at [650, 183] on icon "button" at bounding box center [649, 188] width 11 height 11
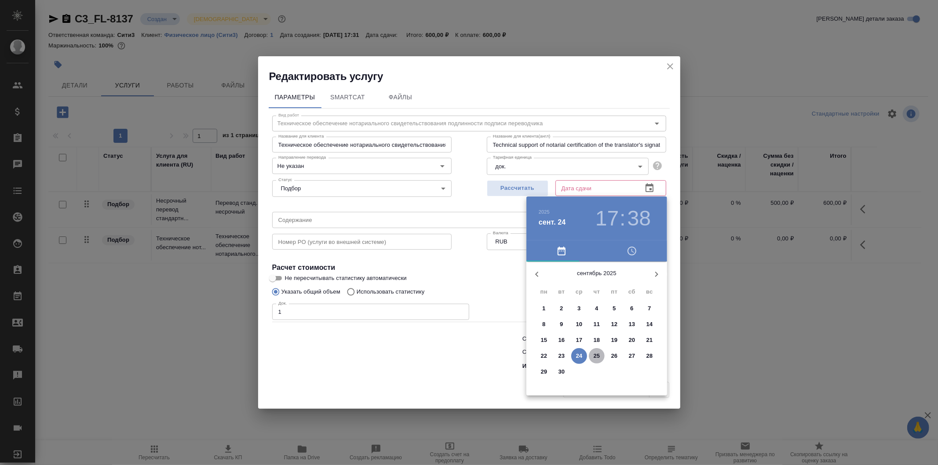
click at [598, 355] on p "25" at bounding box center [597, 356] width 7 height 9
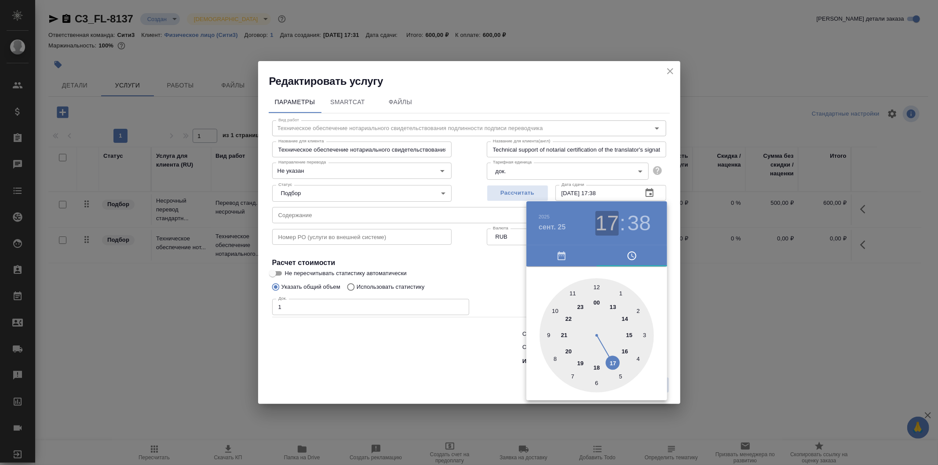
click at [612, 230] on h3 "17" at bounding box center [606, 223] width 23 height 25
click at [627, 348] on div at bounding box center [597, 335] width 114 height 114
click at [597, 289] on div at bounding box center [597, 335] width 114 height 114
type input "25.09.2025 16:00"
click at [488, 266] on div at bounding box center [469, 232] width 938 height 465
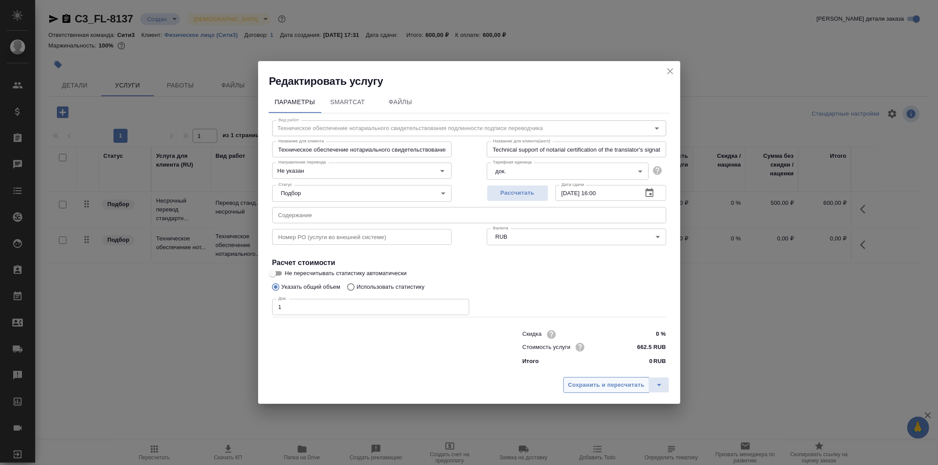
click at [593, 387] on span "Сохранить и пересчитать" at bounding box center [606, 385] width 77 height 10
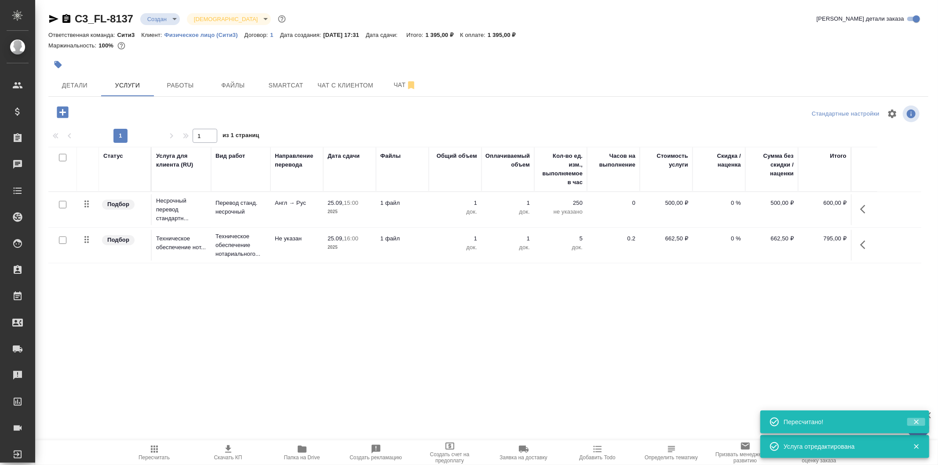
click at [917, 425] on icon "button" at bounding box center [916, 422] width 8 height 8
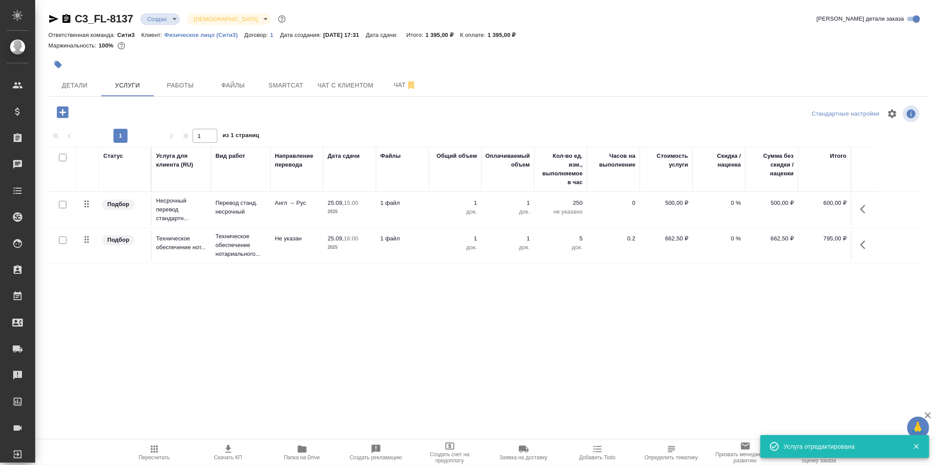
click at [918, 445] on icon "button" at bounding box center [916, 447] width 5 height 5
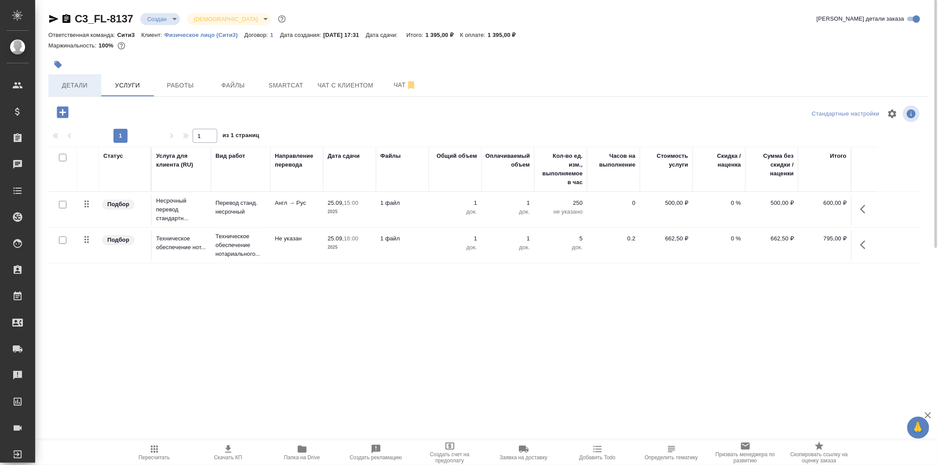
click at [89, 85] on span "Детали" at bounding box center [75, 85] width 42 height 11
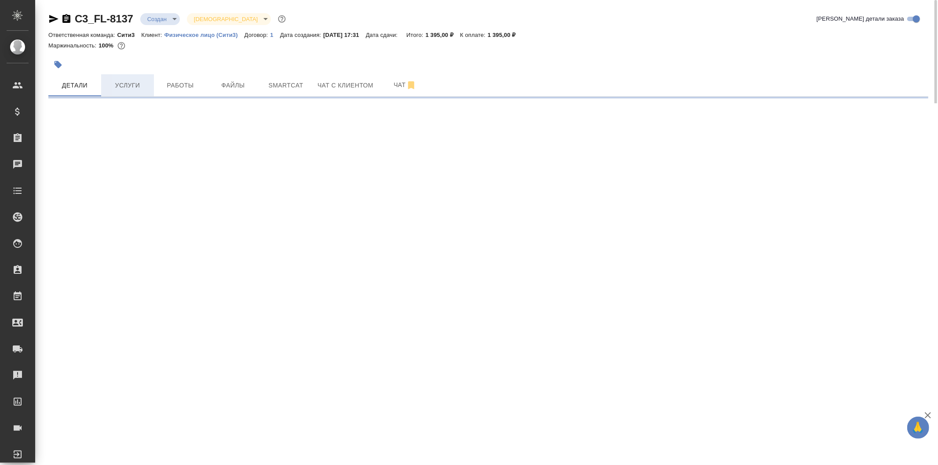
select select "RU"
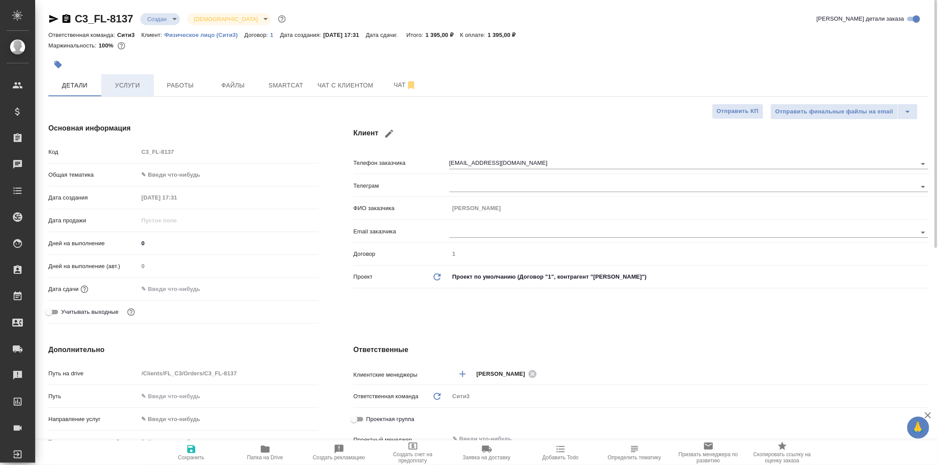
type textarea "x"
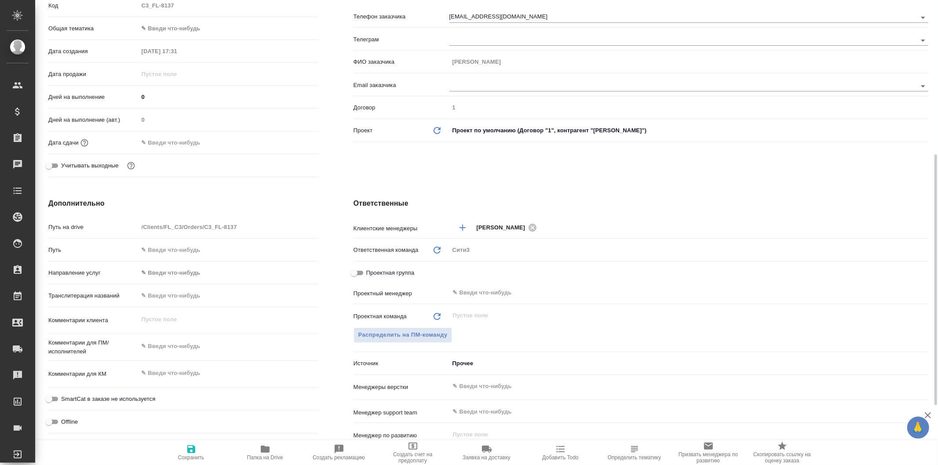
scroll to position [195, 0]
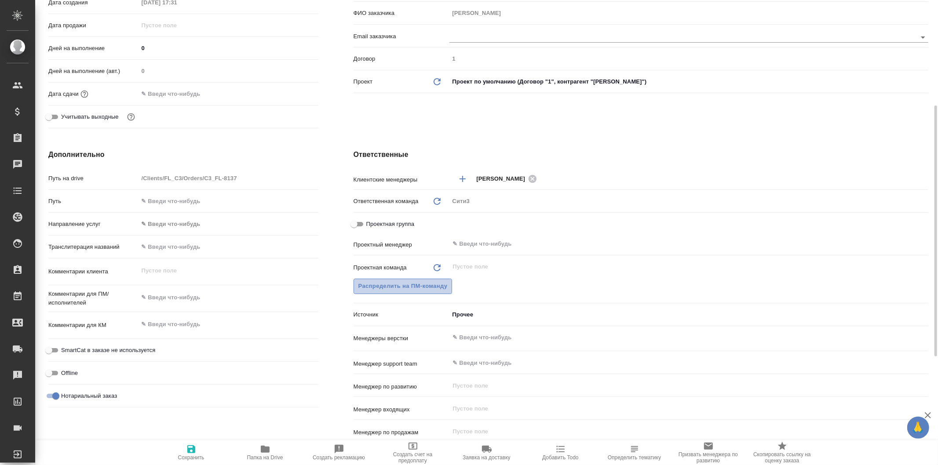
click at [429, 284] on span "Распределить на ПМ-команду" at bounding box center [402, 286] width 89 height 10
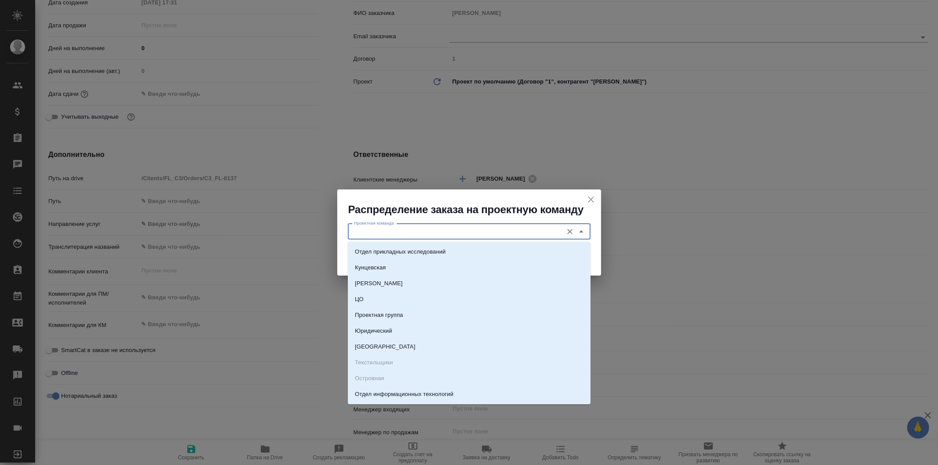
click at [448, 235] on input "Проектная команда" at bounding box center [454, 231] width 208 height 11
click at [598, 196] on div "Распределение заказа на проектную команду" at bounding box center [469, 203] width 264 height 27
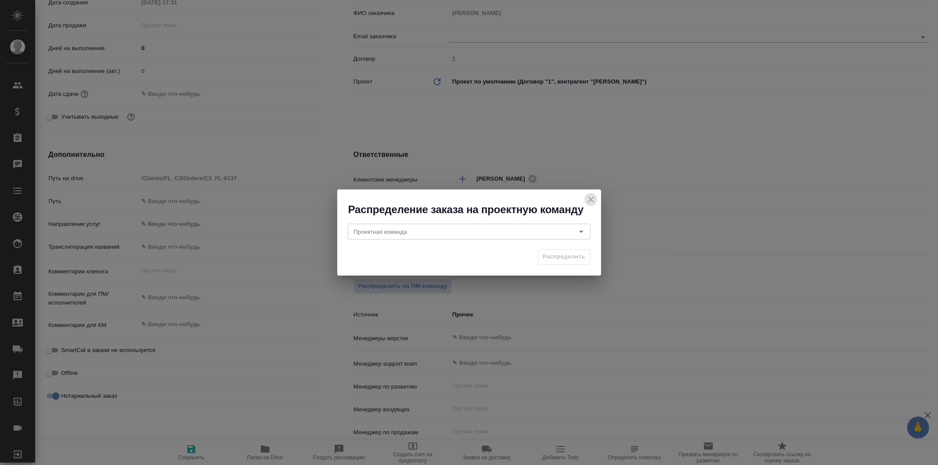
click at [592, 197] on icon "close" at bounding box center [591, 200] width 6 height 6
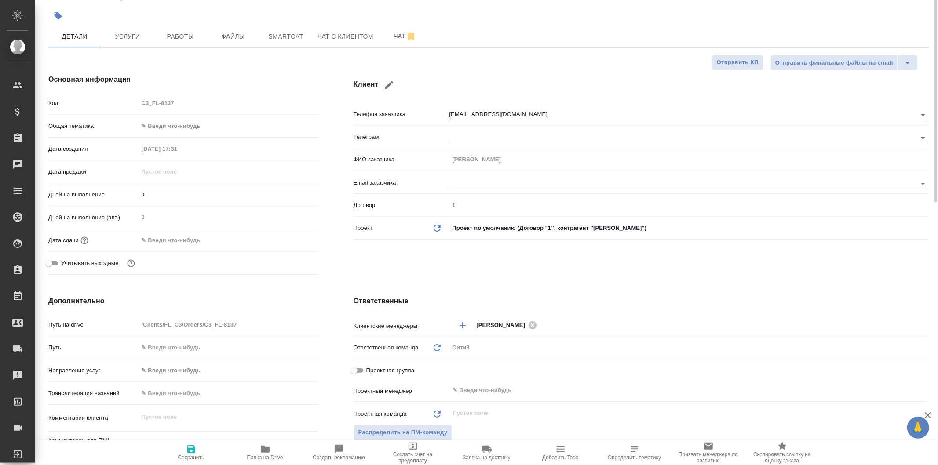
scroll to position [0, 0]
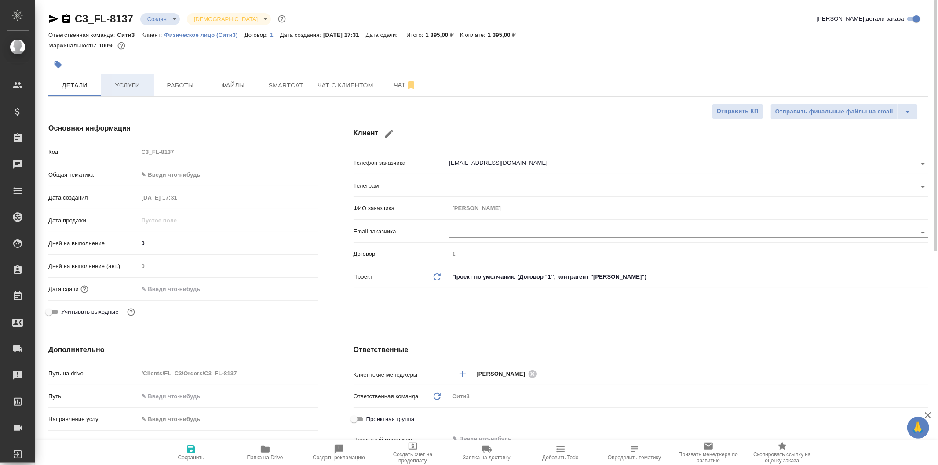
click at [119, 78] on button "Услуги" at bounding box center [127, 85] width 53 height 22
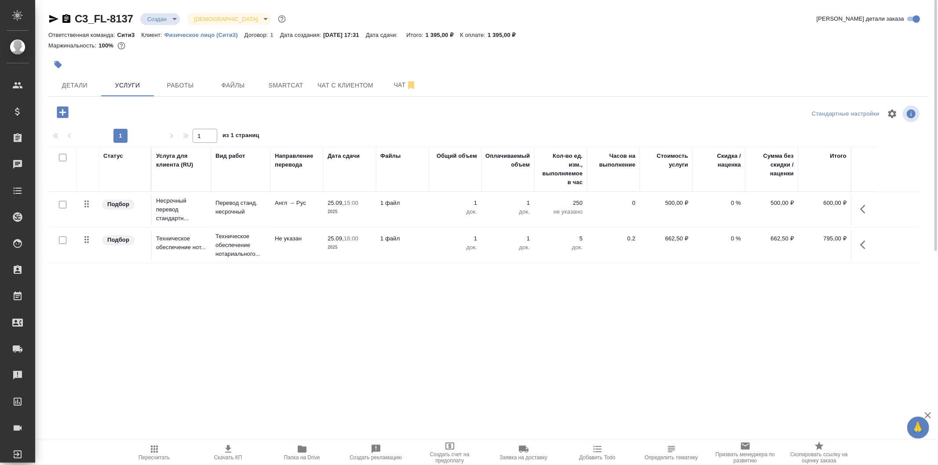
click at [219, 451] on span "Скачать КП" at bounding box center [228, 452] width 63 height 17
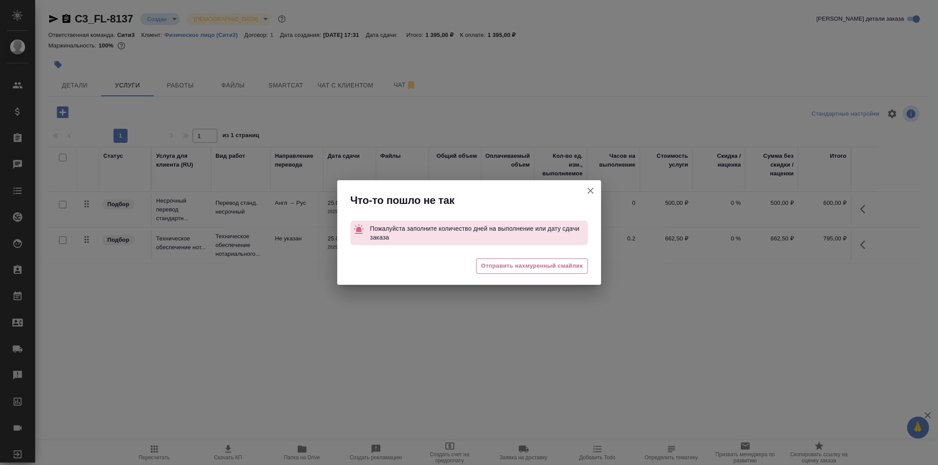
click at [590, 190] on icon "button" at bounding box center [590, 191] width 6 height 6
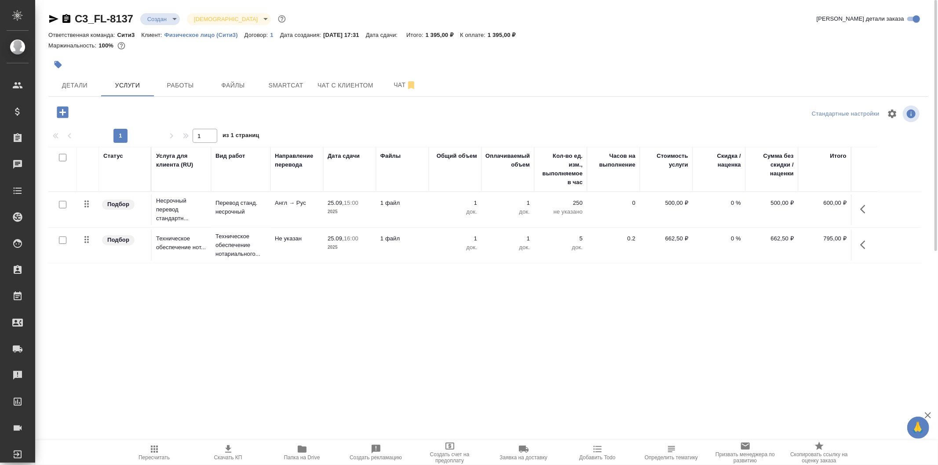
click at [220, 454] on span "Скачать КП" at bounding box center [228, 452] width 63 height 17
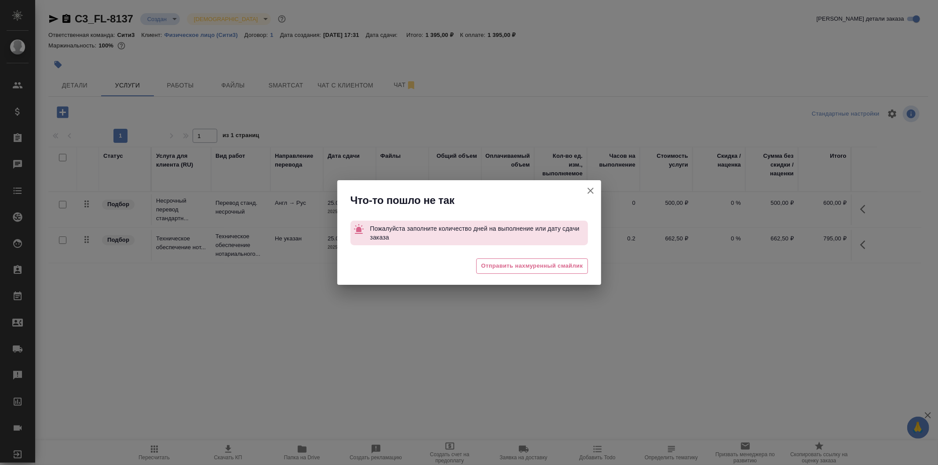
click at [588, 191] on icon "button" at bounding box center [590, 191] width 11 height 11
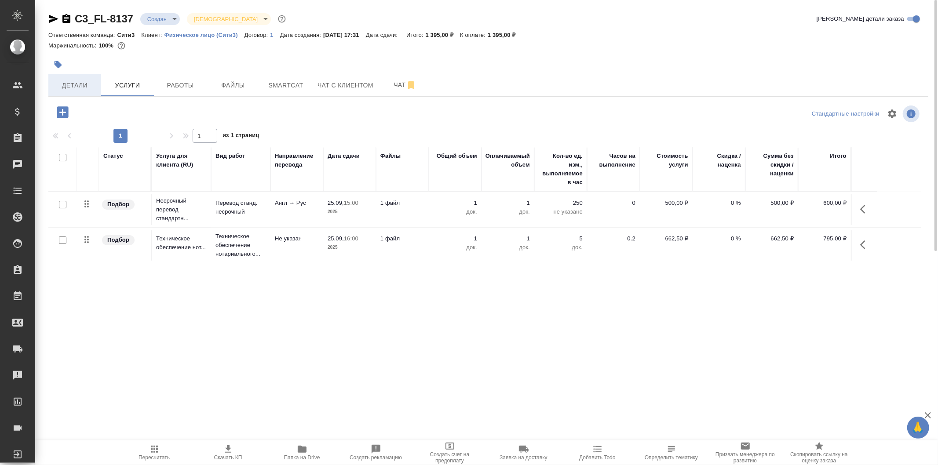
click at [77, 84] on span "Детали" at bounding box center [75, 85] width 42 height 11
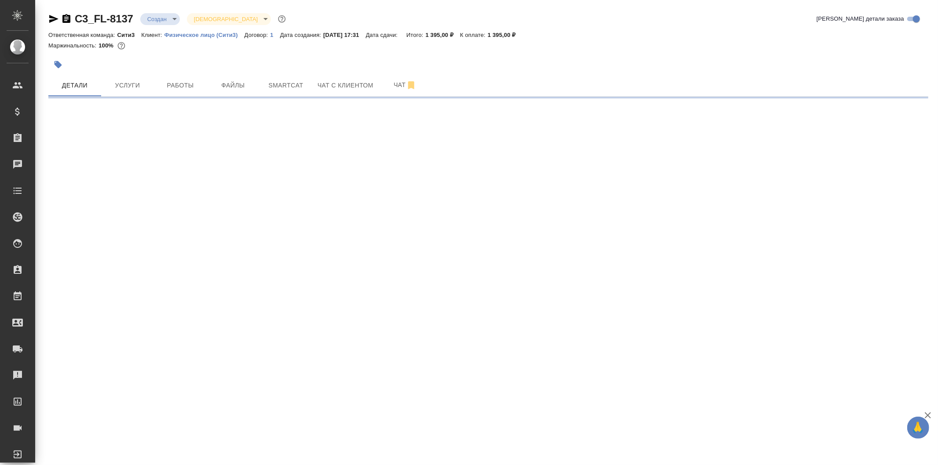
select select "RU"
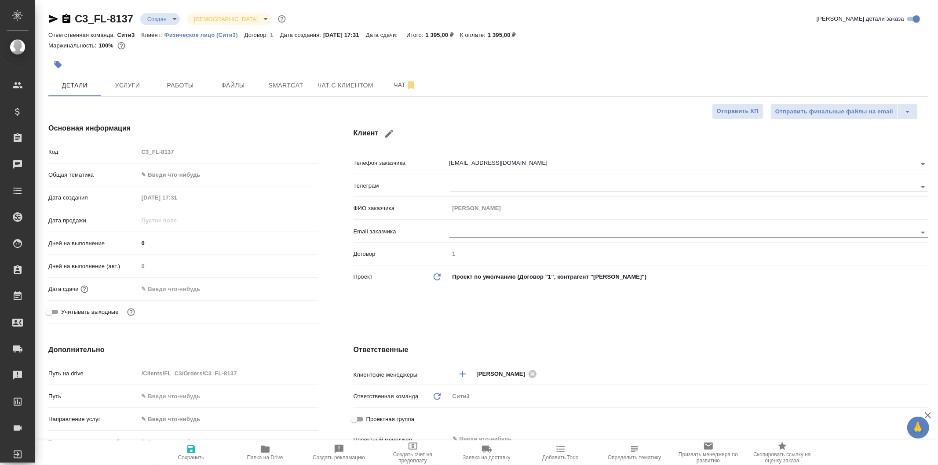
type textarea "x"
click at [181, 289] on input "text" at bounding box center [177, 289] width 77 height 13
click at [295, 287] on icon "button" at bounding box center [293, 288] width 11 height 11
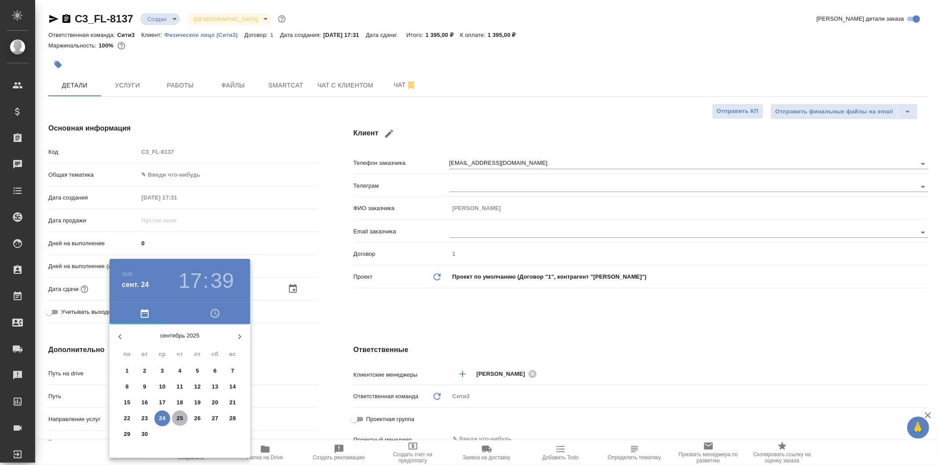
click at [178, 412] on button "25" at bounding box center [180, 419] width 16 height 16
type input "25.09.2025 17:39"
type textarea "x"
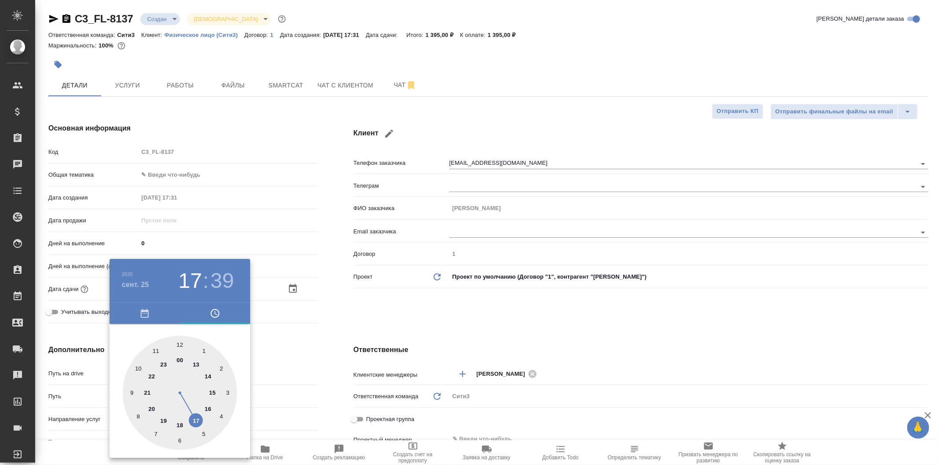
click at [196, 291] on h3 "17" at bounding box center [190, 281] width 23 height 25
click at [139, 367] on div at bounding box center [180, 393] width 114 height 114
type input "25.09.2025 10:39"
type textarea "x"
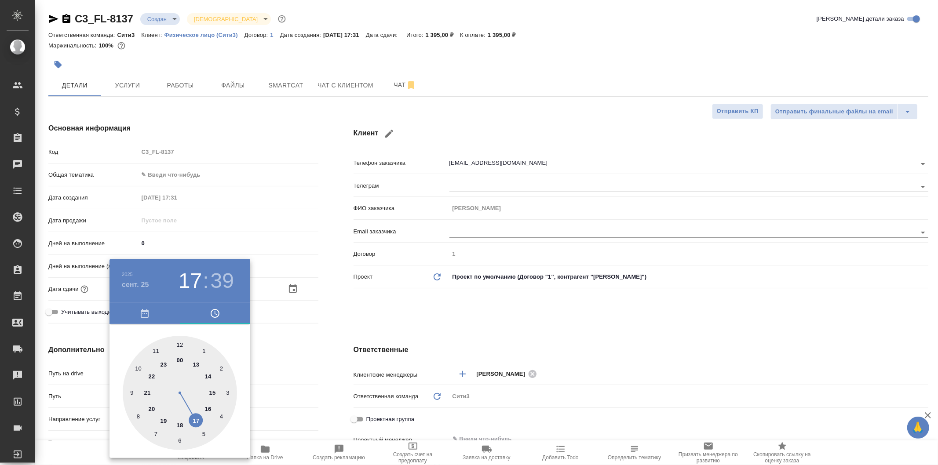
type textarea "x"
click at [187, 282] on h3 "10" at bounding box center [190, 281] width 23 height 25
click at [156, 351] on div at bounding box center [180, 393] width 114 height 114
type input "25.09.2025 11:39"
type textarea "x"
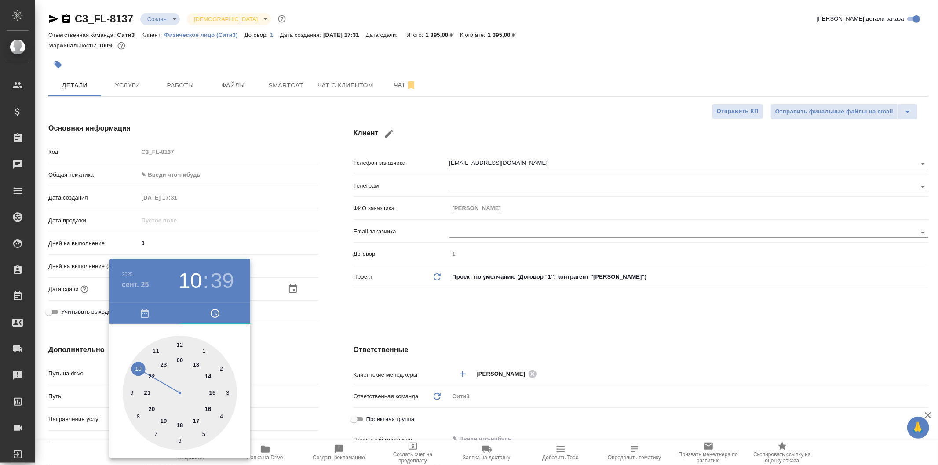
type textarea "x"
click at [179, 343] on div at bounding box center [180, 393] width 114 height 114
type input "25.09.2025 11:00"
type textarea "x"
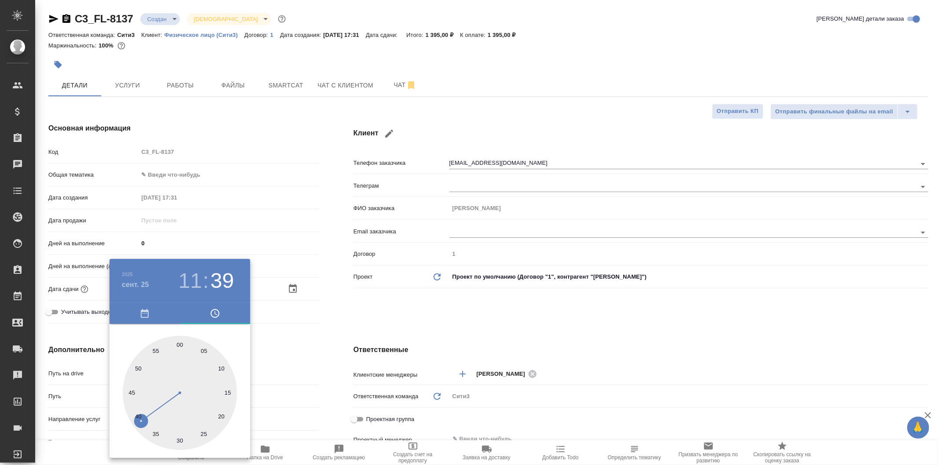
type textarea "x"
click at [302, 314] on div at bounding box center [469, 232] width 938 height 465
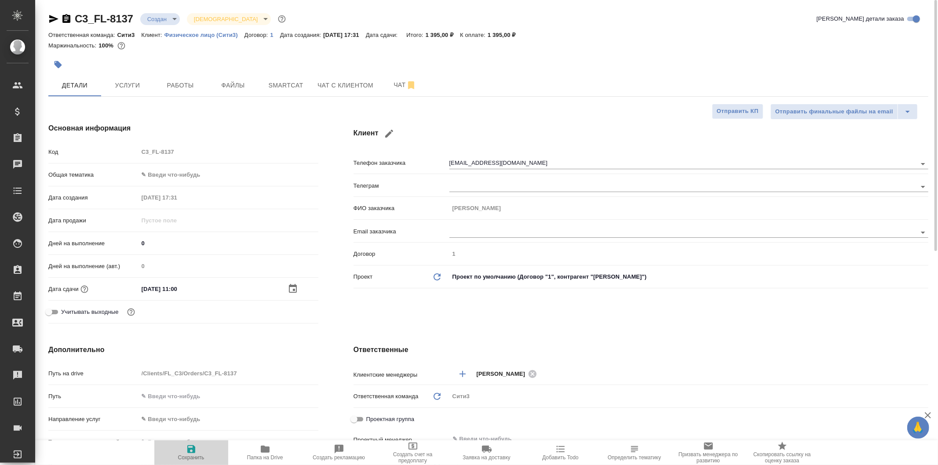
click at [195, 456] on span "Сохранить" at bounding box center [191, 458] width 26 height 6
type textarea "x"
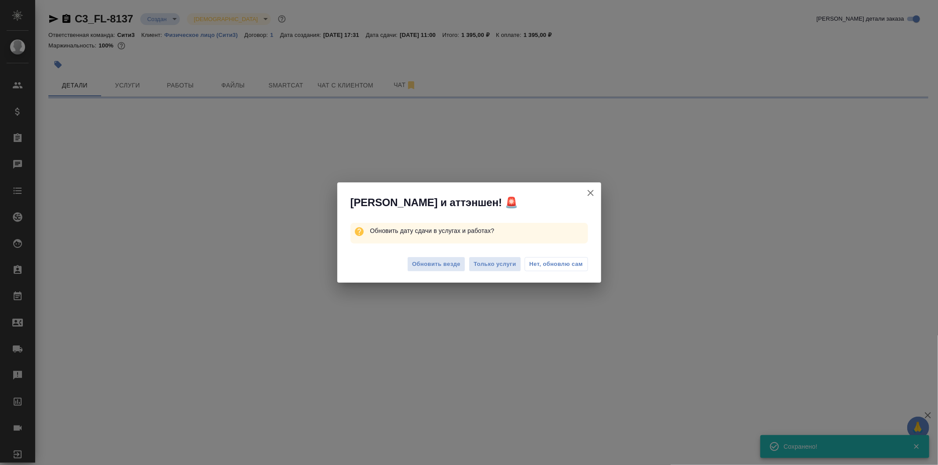
select select "RU"
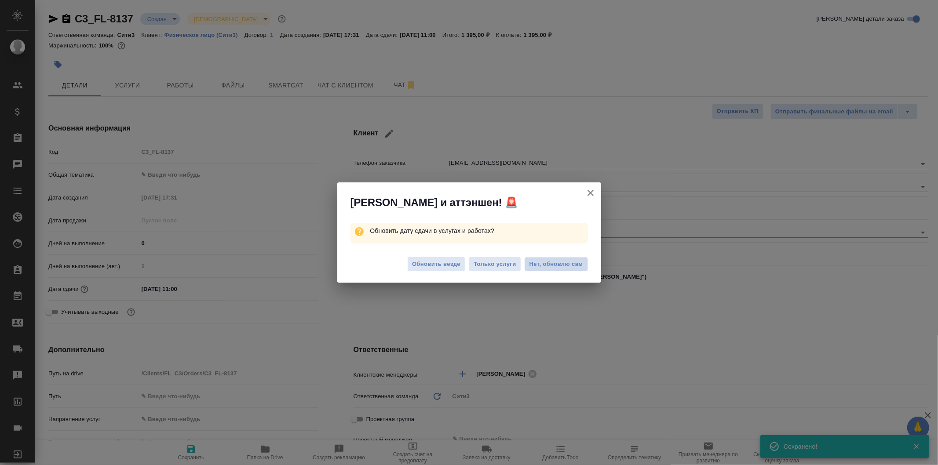
click at [560, 262] on span "Нет, обновлю сам" at bounding box center [556, 264] width 54 height 9
type textarea "x"
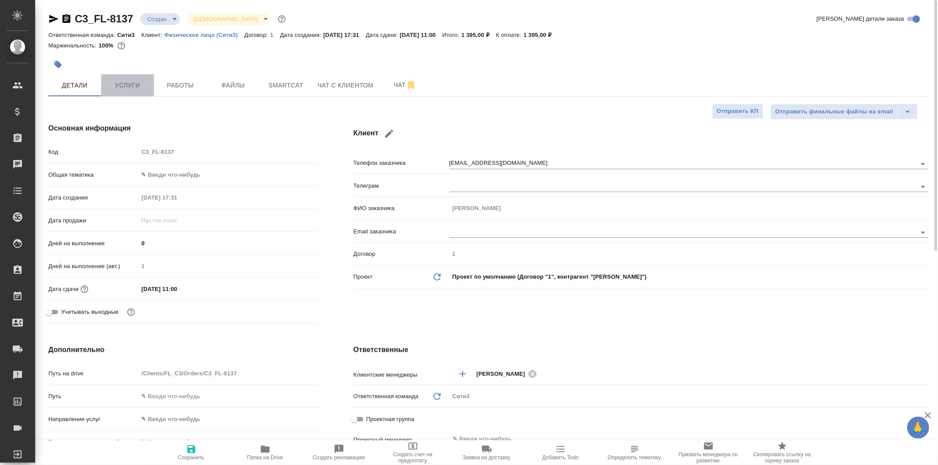
click at [137, 85] on span "Услуги" at bounding box center [127, 85] width 42 height 11
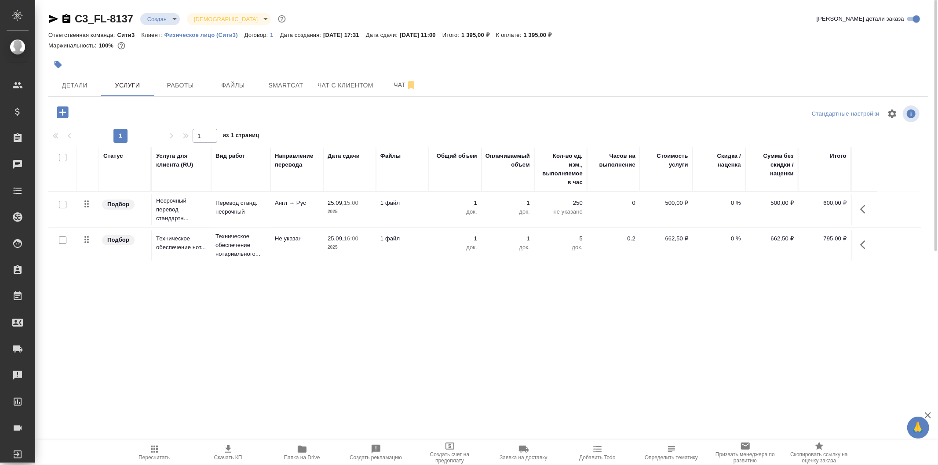
click at [227, 449] on icon "button" at bounding box center [228, 448] width 6 height 7
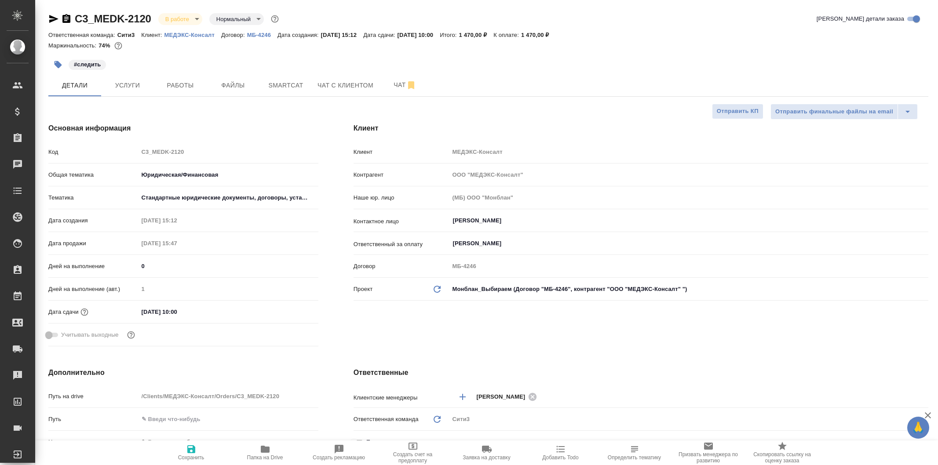
select select "RU"
click at [244, 86] on span "Файлы" at bounding box center [233, 85] width 42 height 11
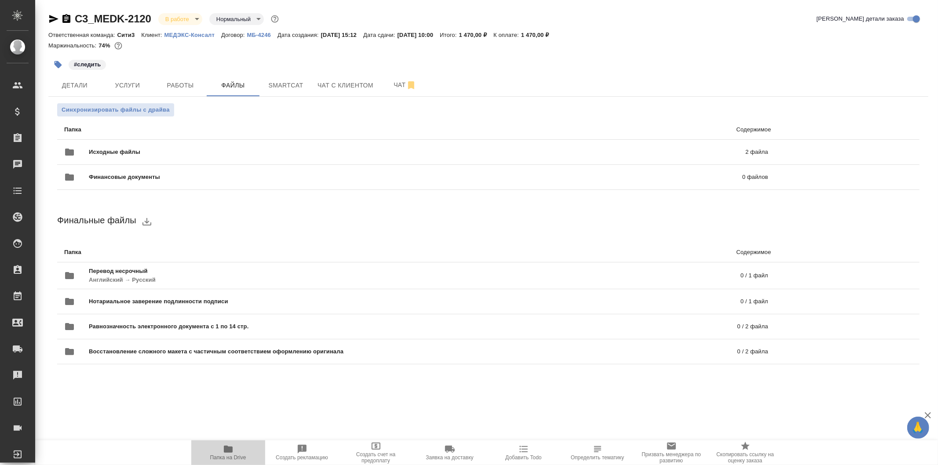
click at [235, 452] on span "Папка на Drive" at bounding box center [228, 452] width 63 height 17
